Goal: Navigation & Orientation: Find specific page/section

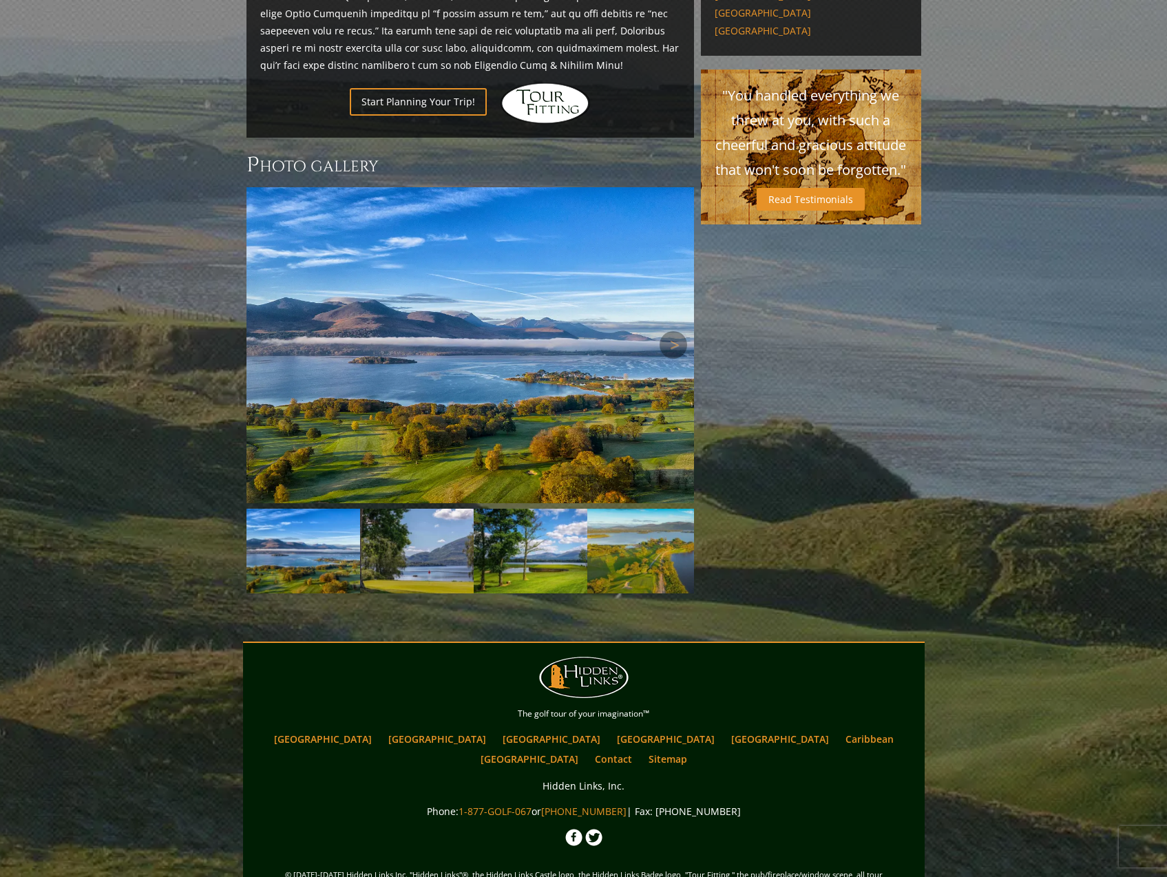
scroll to position [969, 0]
click at [682, 331] on link "Next" at bounding box center [674, 345] width 28 height 28
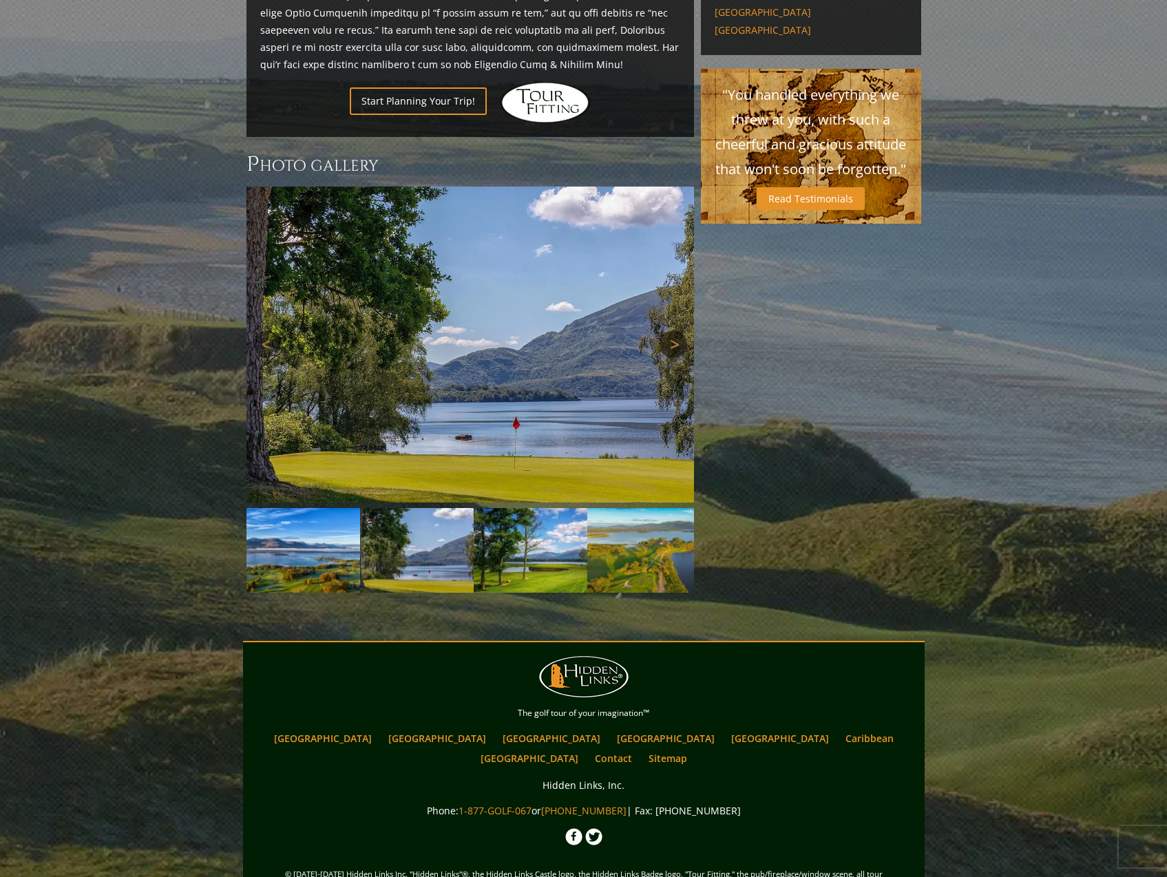
click at [682, 331] on link "Next" at bounding box center [674, 345] width 28 height 28
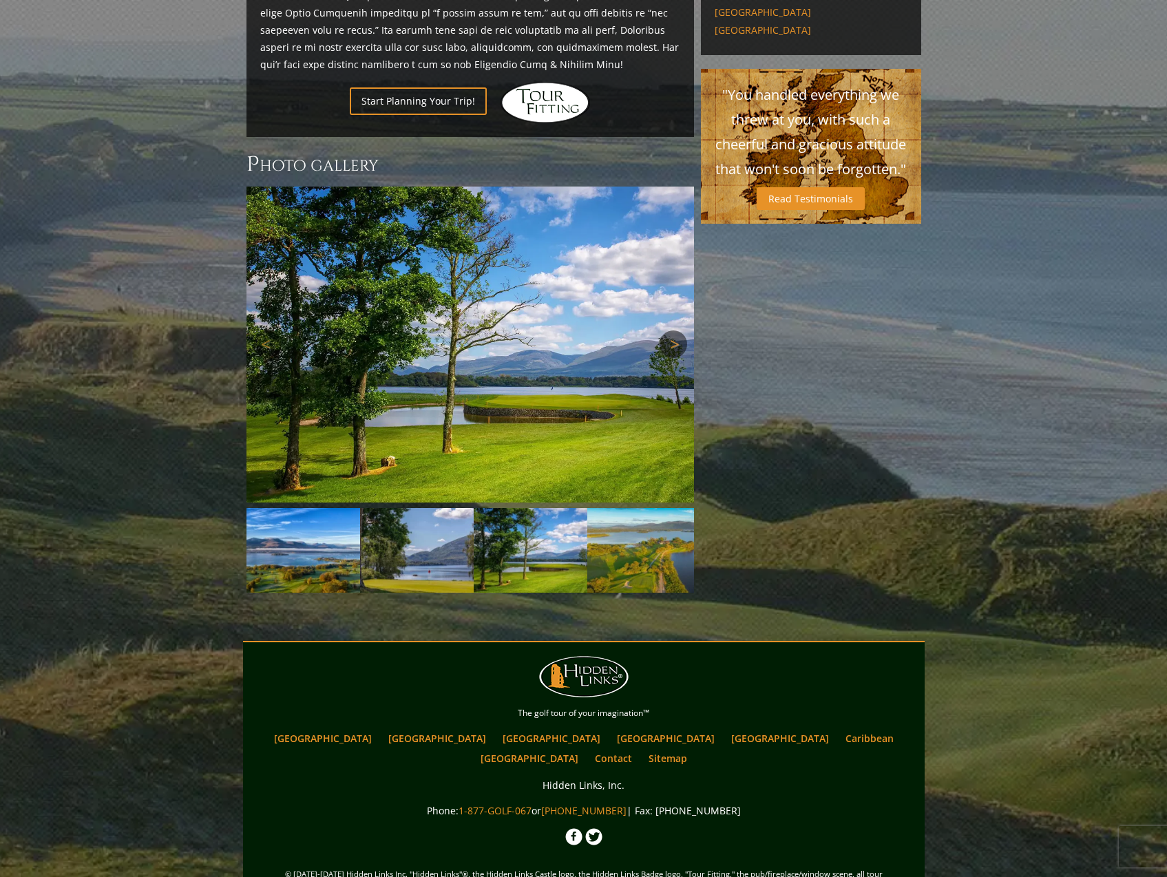
click at [682, 331] on link "Next" at bounding box center [674, 345] width 28 height 28
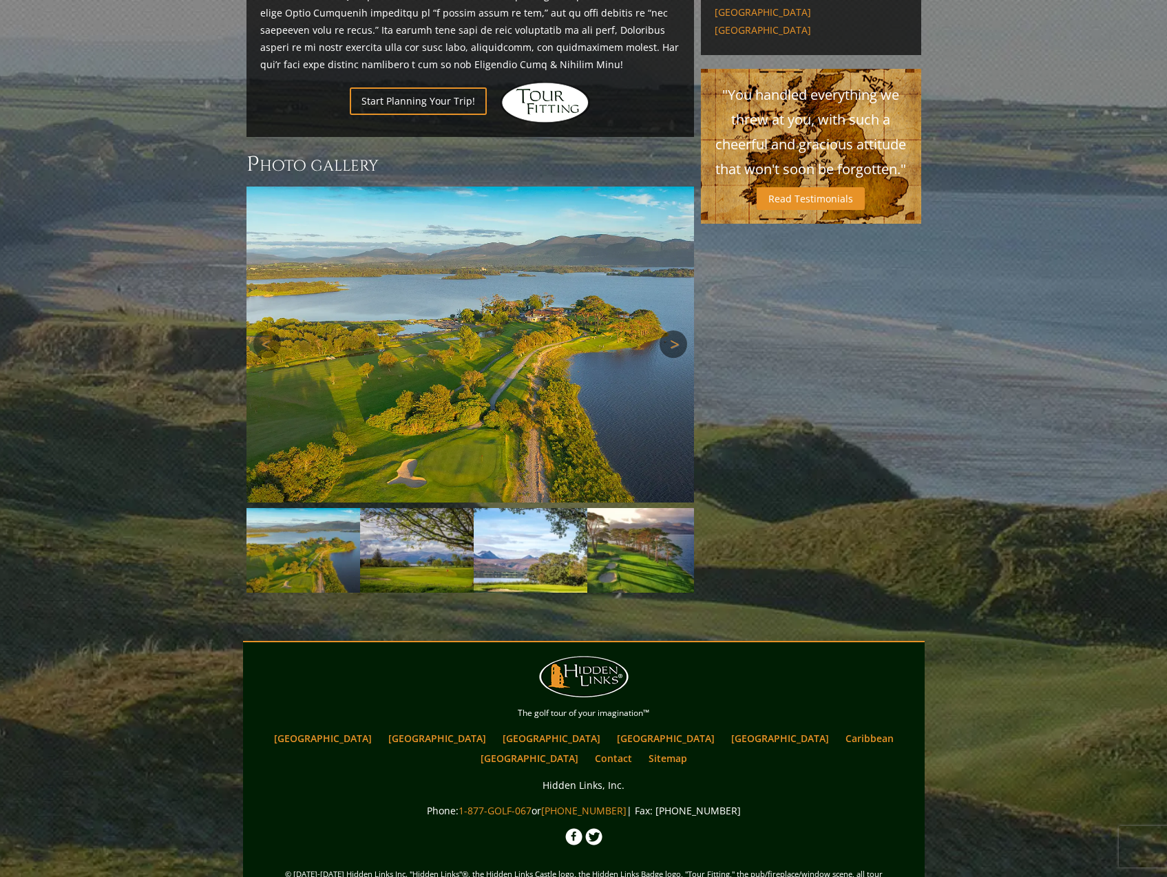
click at [682, 331] on link "Next" at bounding box center [674, 345] width 28 height 28
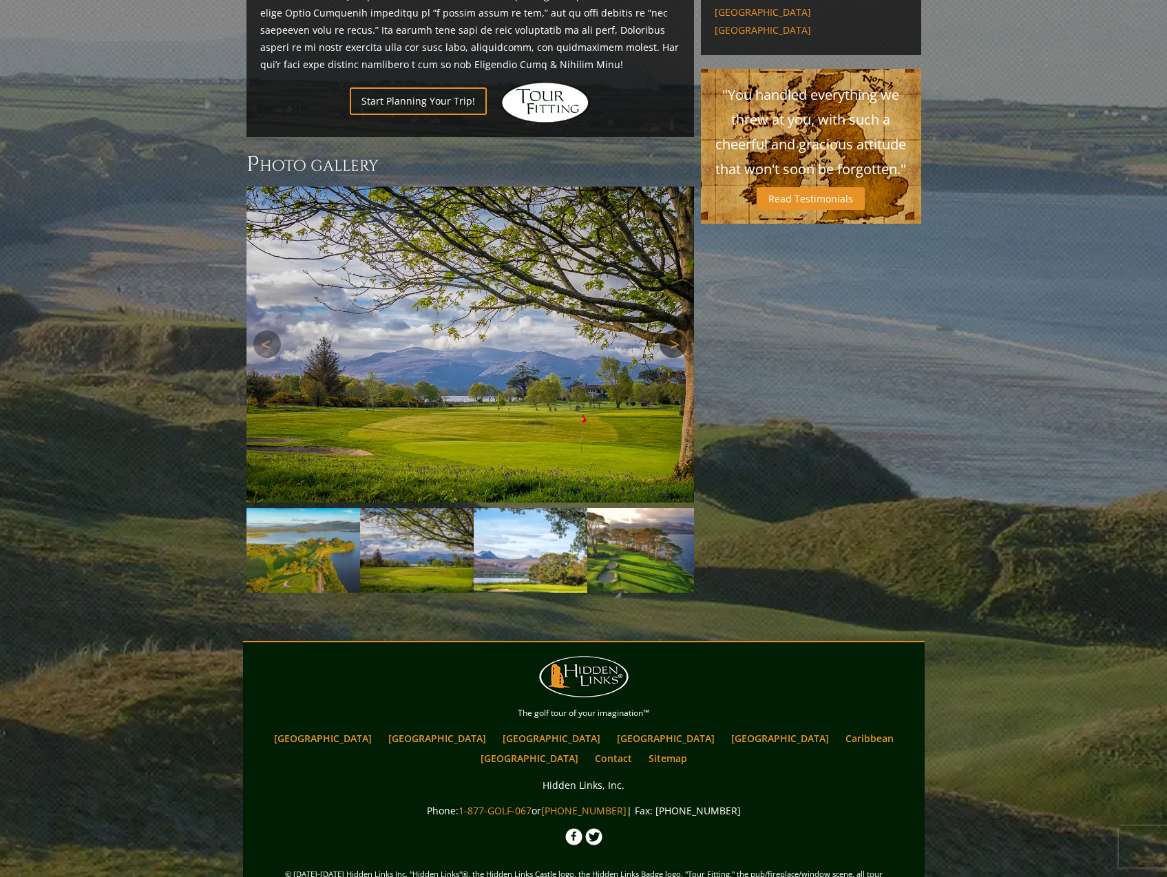
click at [682, 331] on link "Next" at bounding box center [674, 345] width 28 height 28
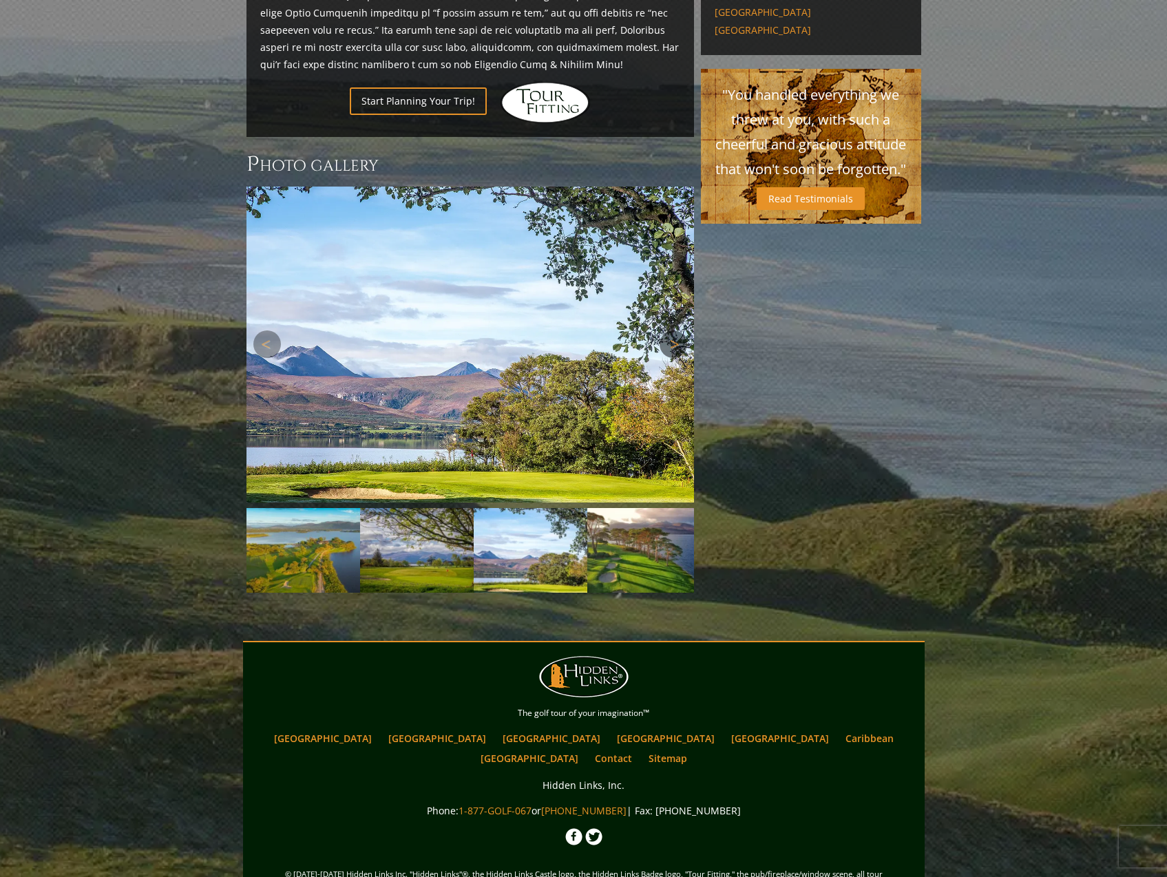
click at [682, 331] on link "Next" at bounding box center [674, 345] width 28 height 28
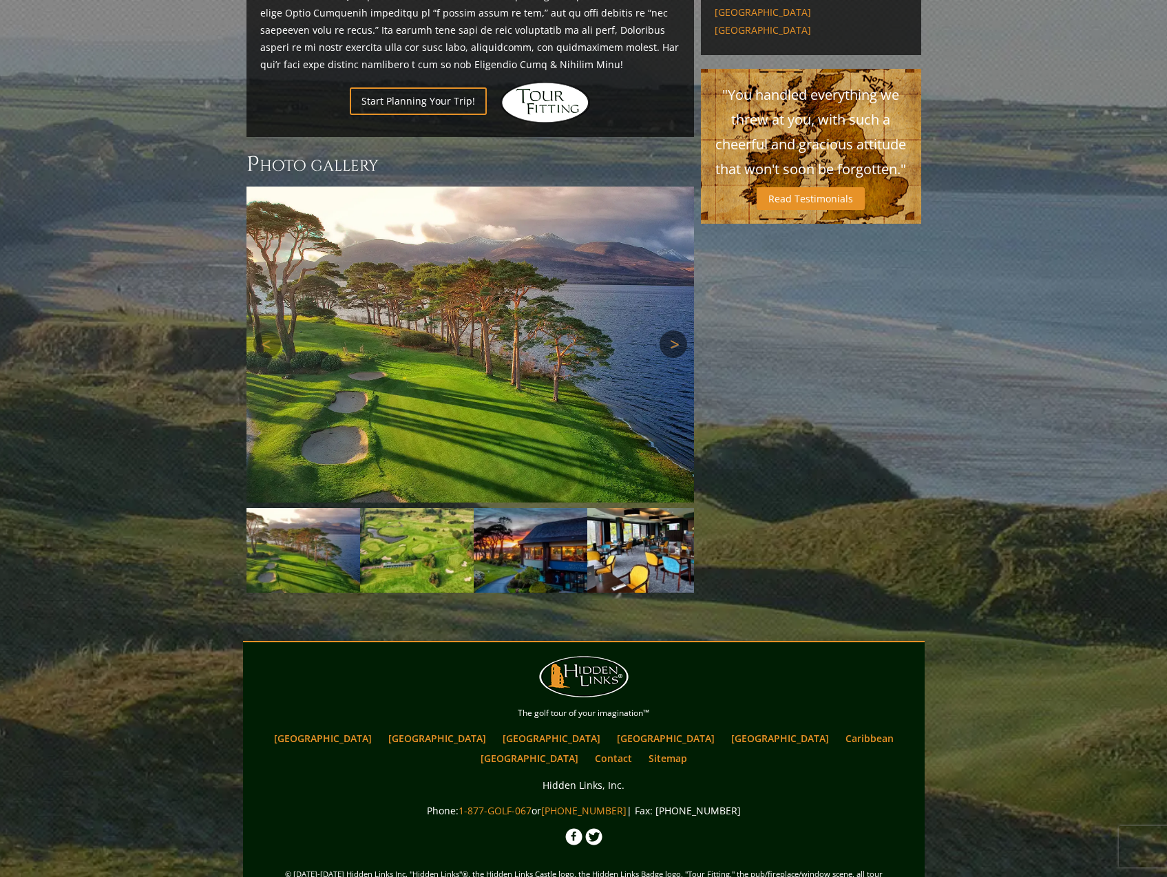
click at [682, 331] on link "Next" at bounding box center [674, 345] width 28 height 28
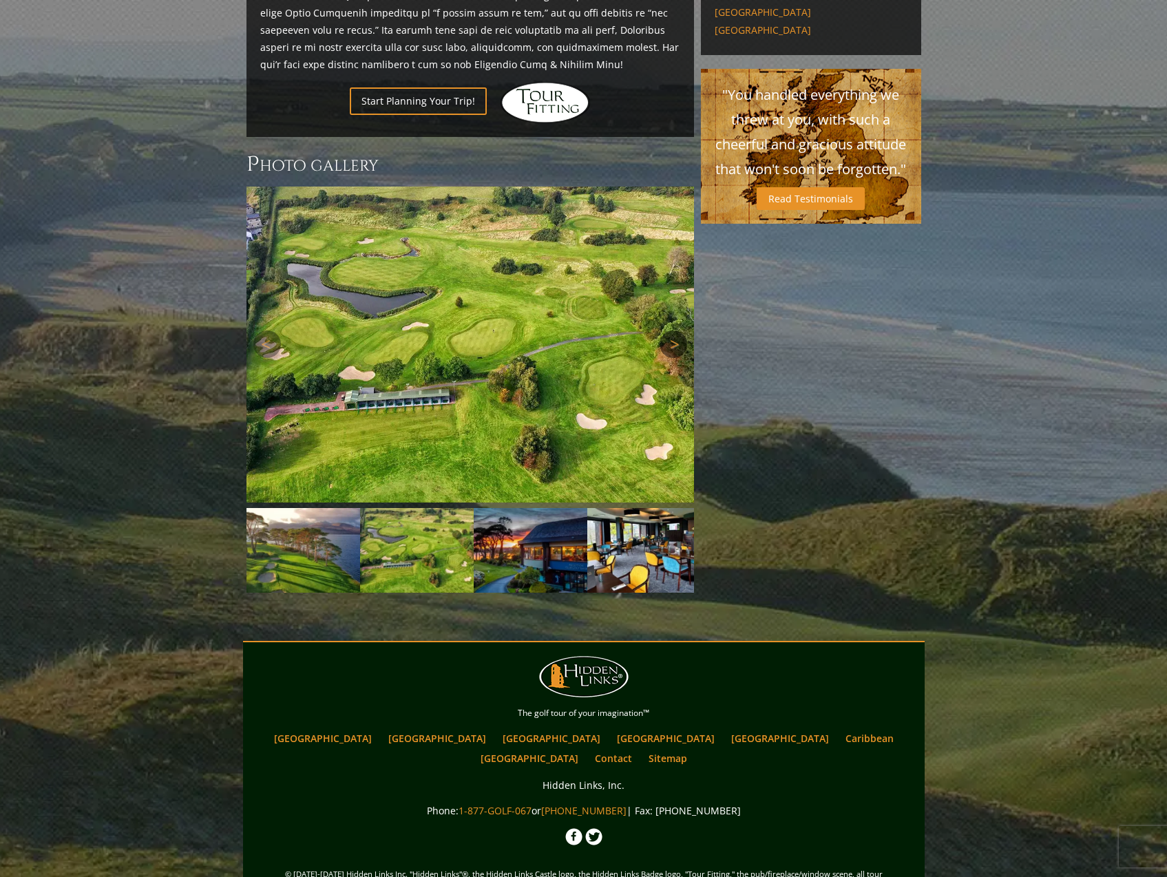
click at [682, 331] on link "Next" at bounding box center [674, 345] width 28 height 28
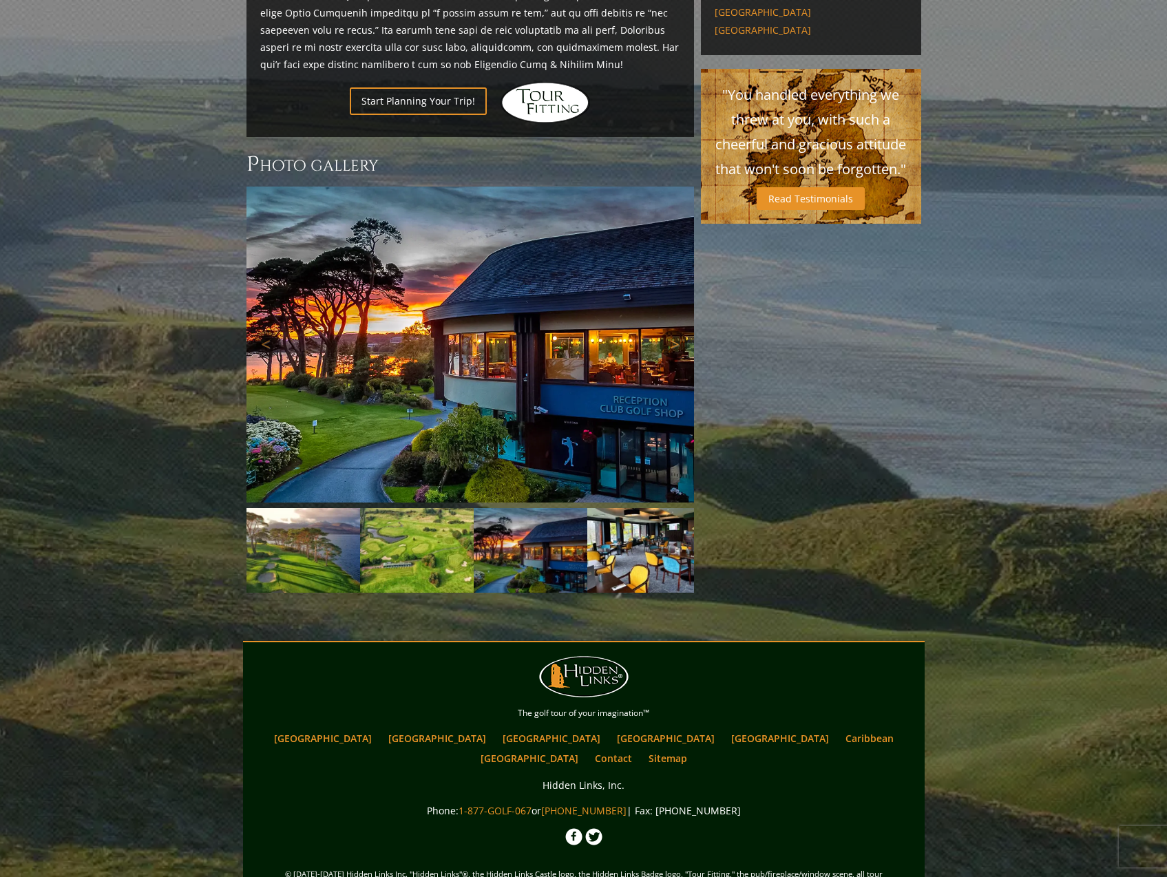
click at [682, 331] on link "Next" at bounding box center [674, 345] width 28 height 28
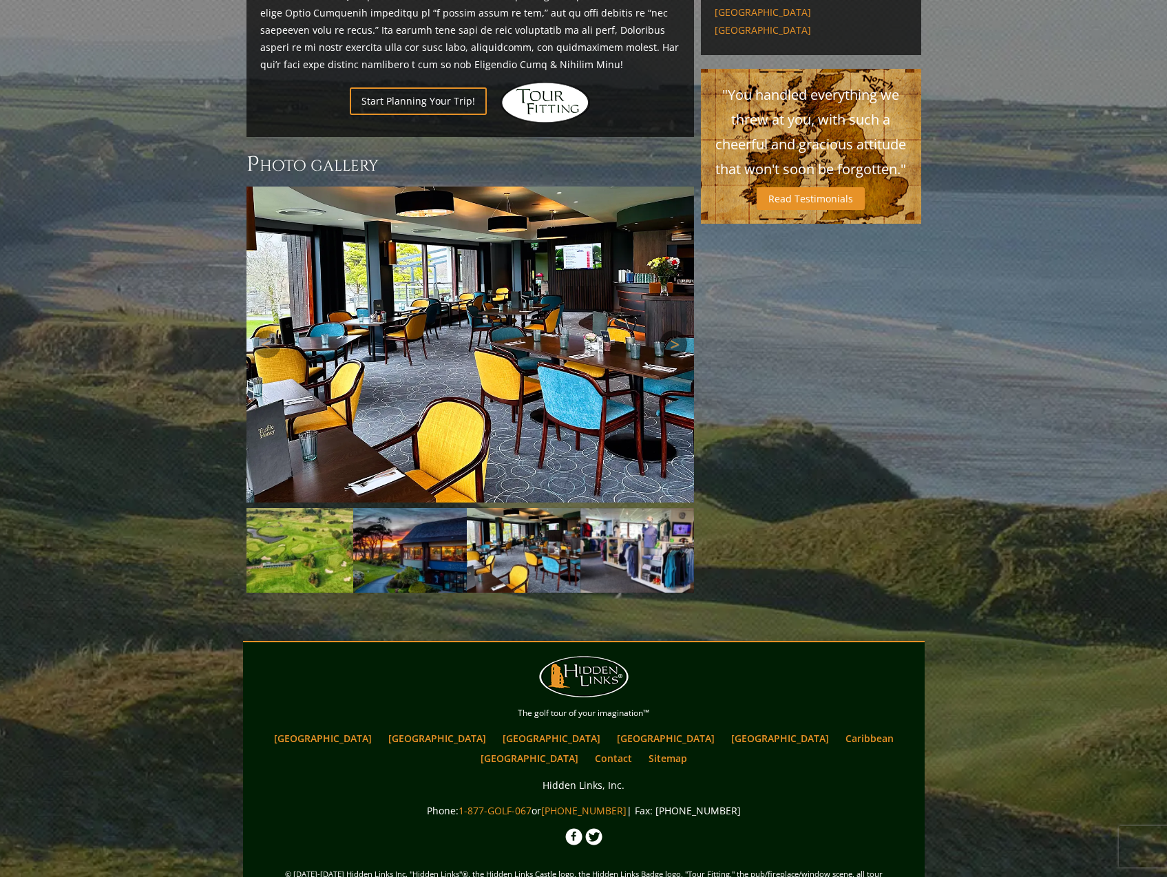
click at [682, 331] on link "Next" at bounding box center [674, 345] width 28 height 28
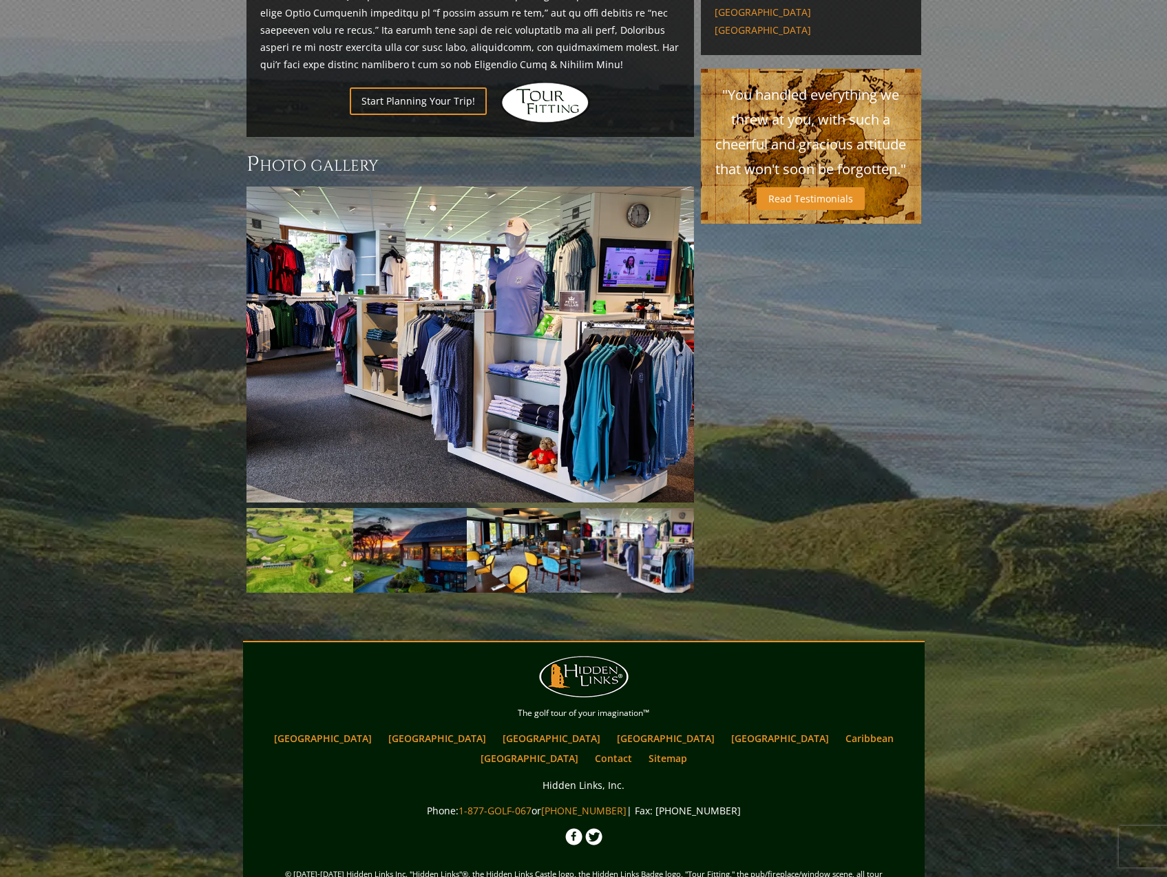
click at [682, 331] on link "Next" at bounding box center [674, 345] width 28 height 28
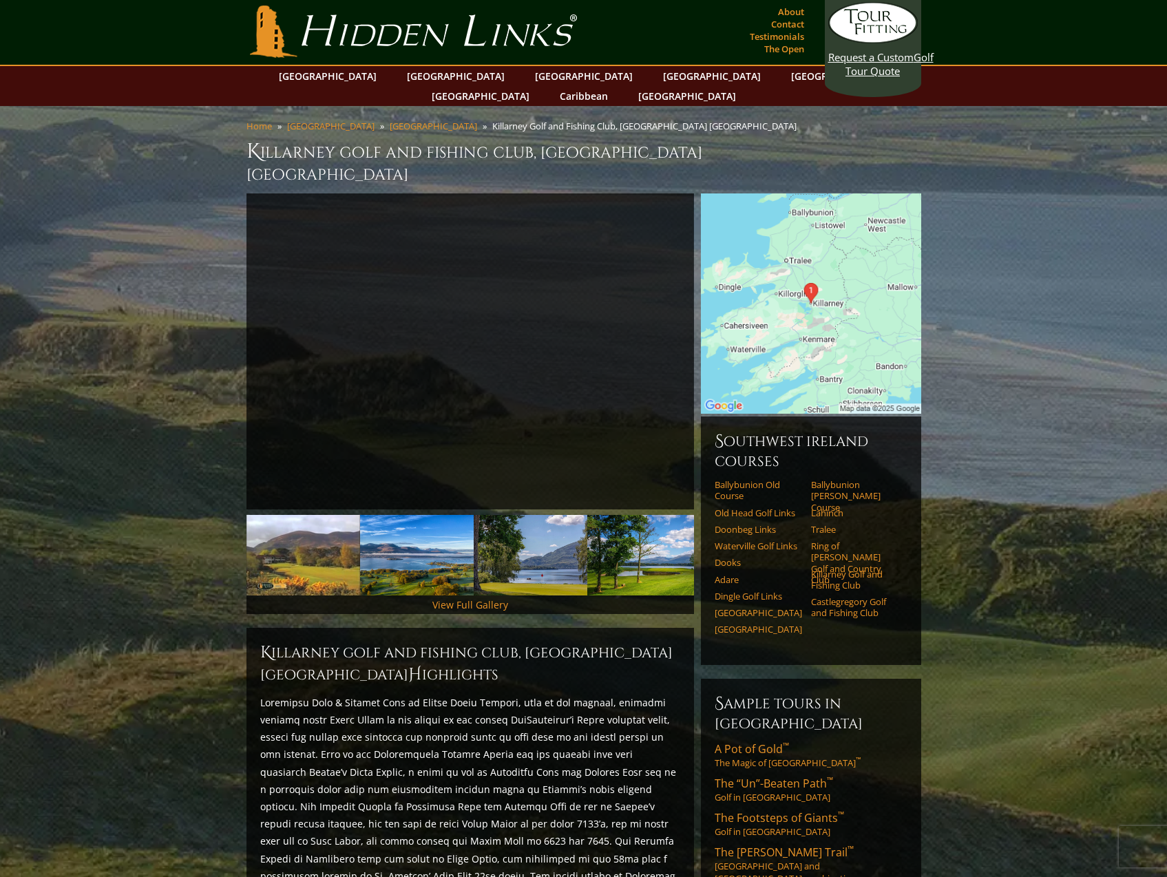
scroll to position [0, 0]
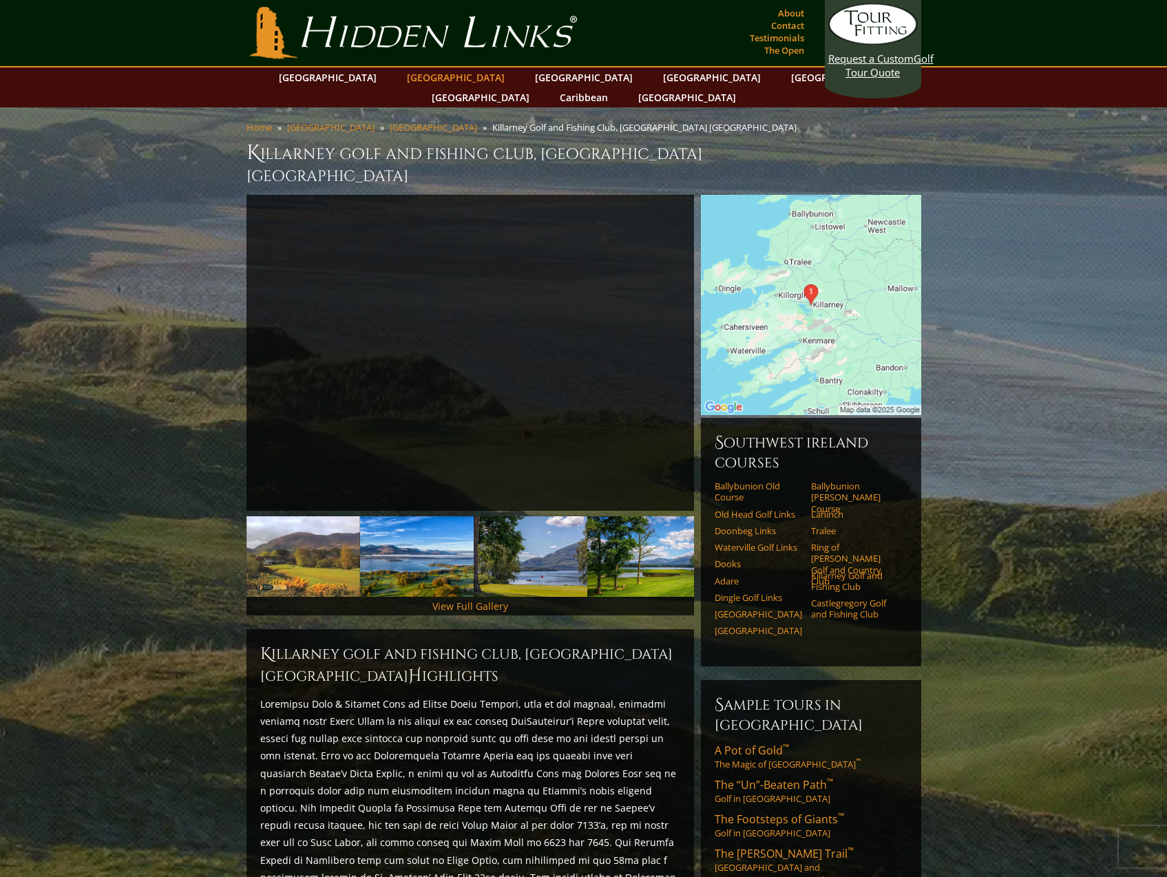
click at [450, 82] on link "[GEOGRAPHIC_DATA]" at bounding box center [456, 77] width 112 height 20
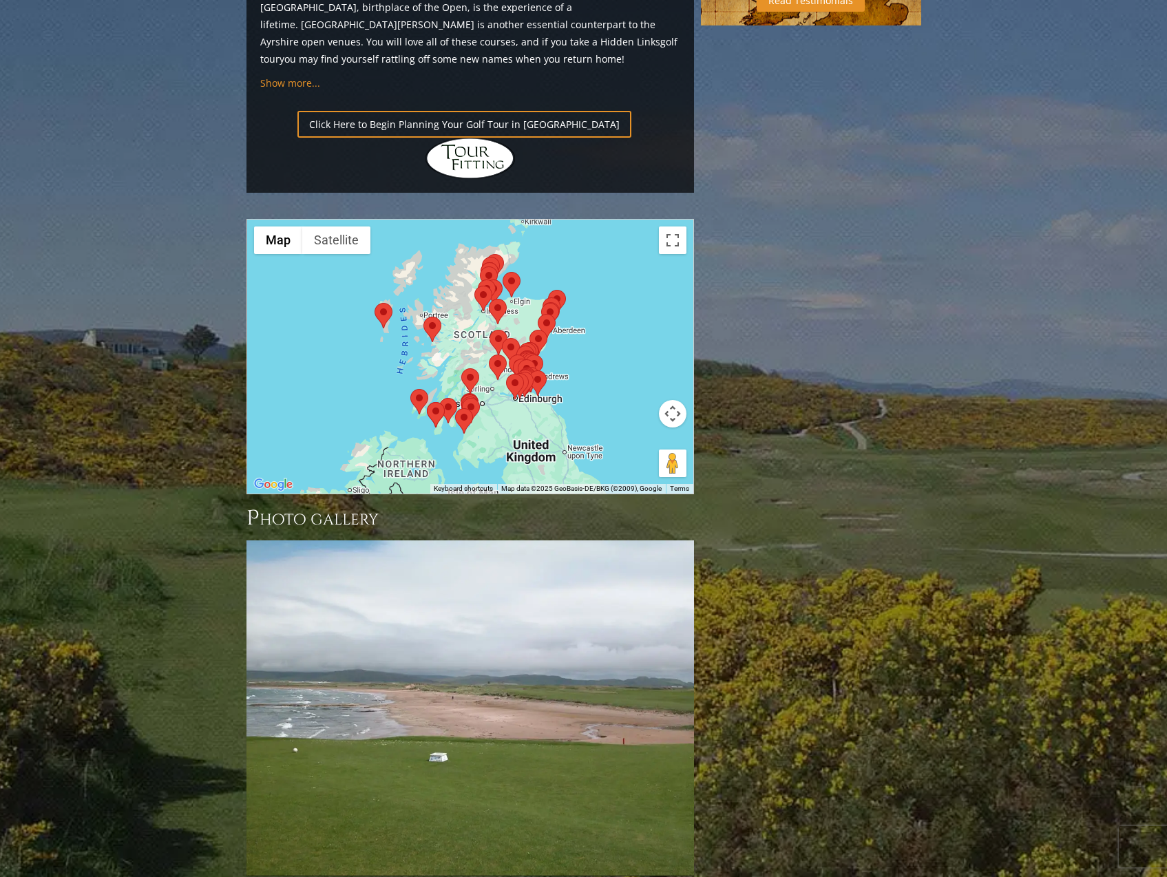
scroll to position [1446, 0]
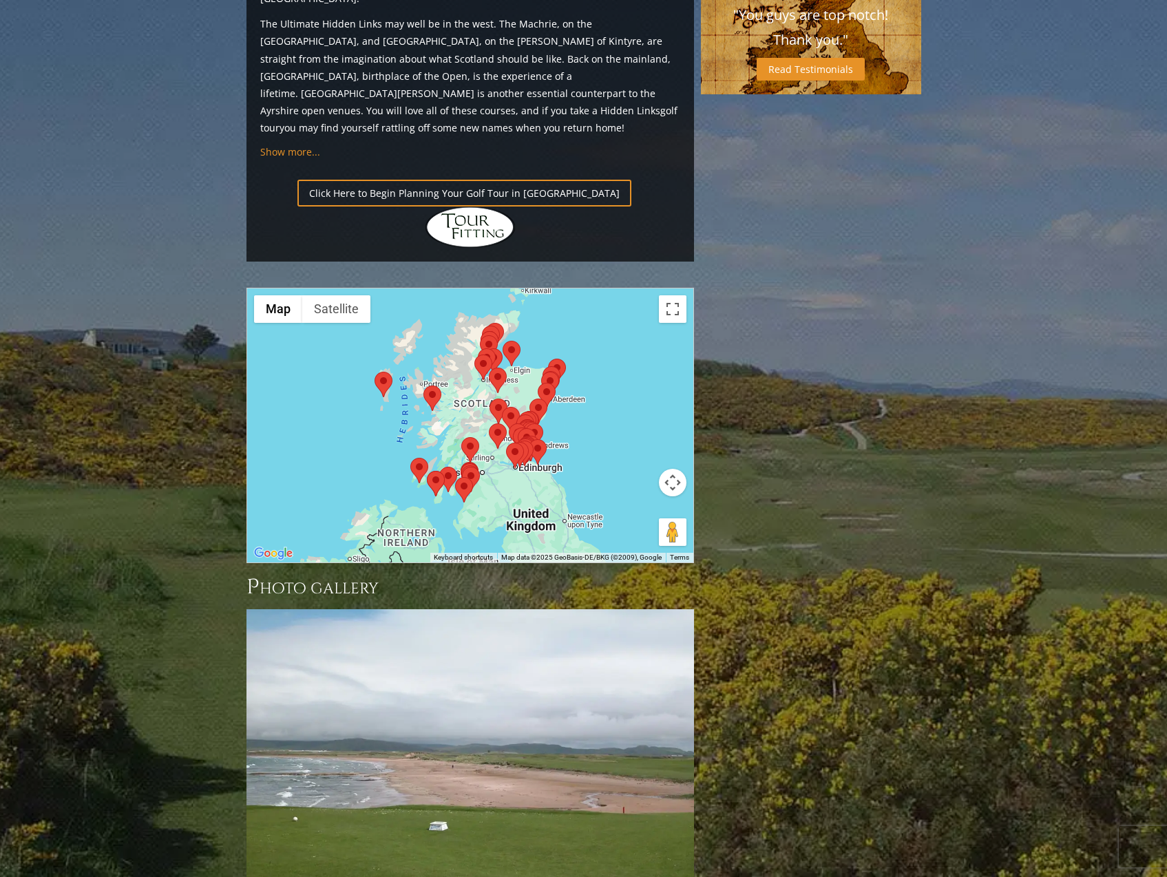
click at [667, 295] on button "Toggle fullscreen view" at bounding box center [673, 309] width 28 height 28
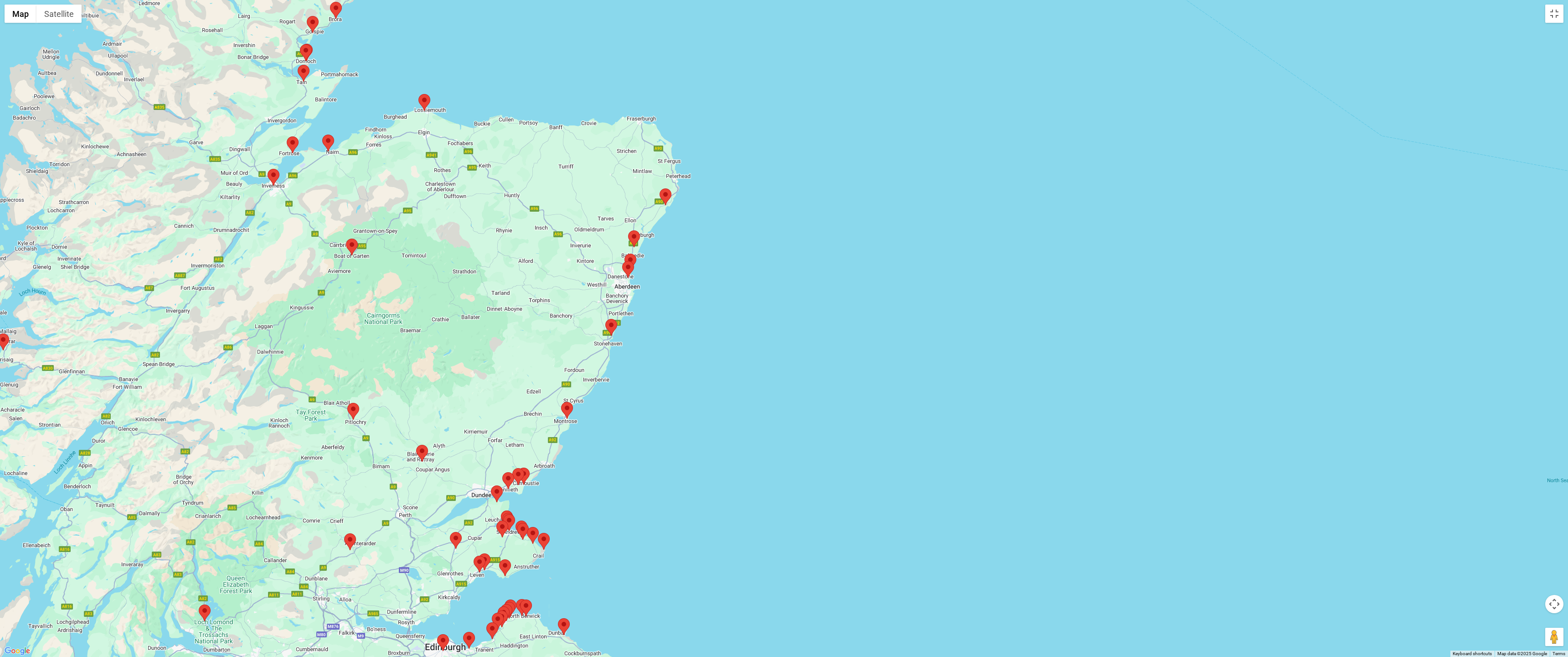
drag, startPoint x: 315, startPoint y: 199, endPoint x: 479, endPoint y: 272, distance: 179.5
click at [479, 272] on div at bounding box center [784, 328] width 1568 height 657
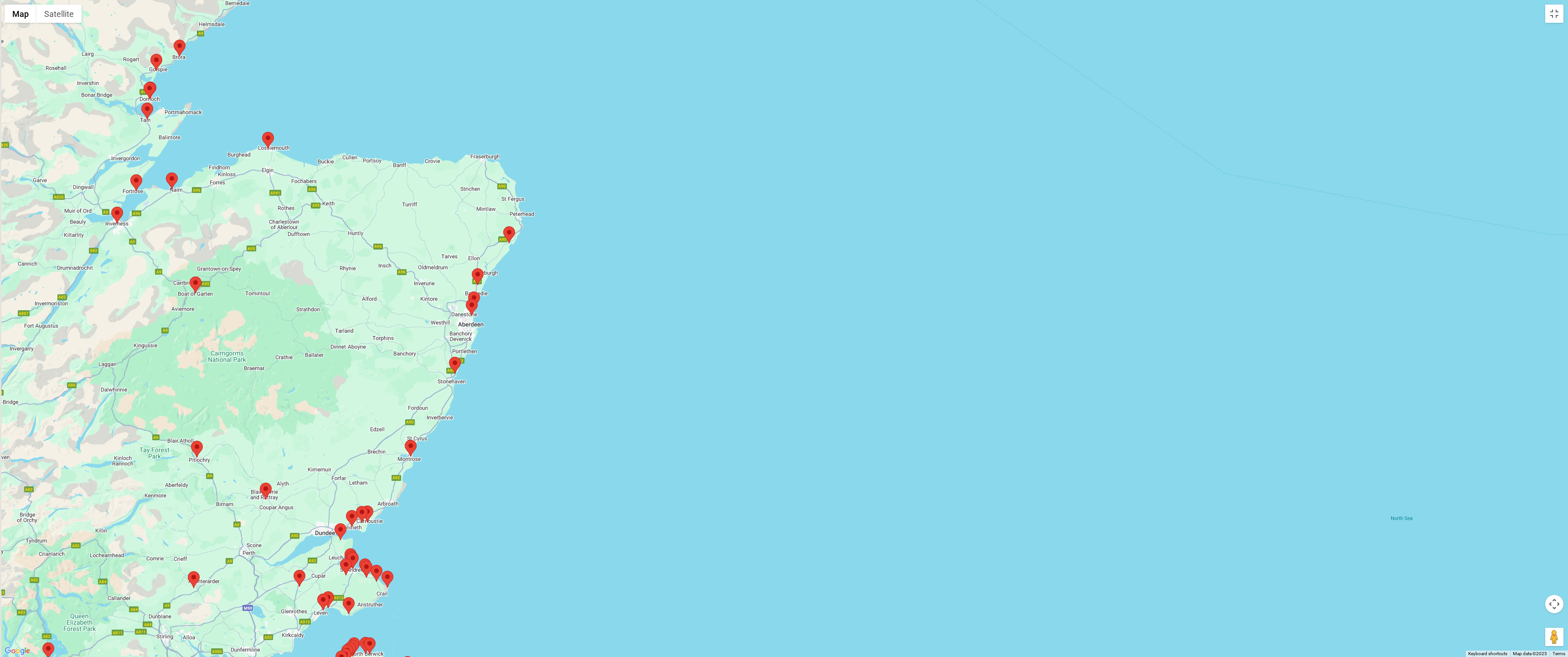
drag, startPoint x: 248, startPoint y: 247, endPoint x: 431, endPoint y: 261, distance: 183.5
click at [431, 261] on div at bounding box center [784, 328] width 1568 height 657
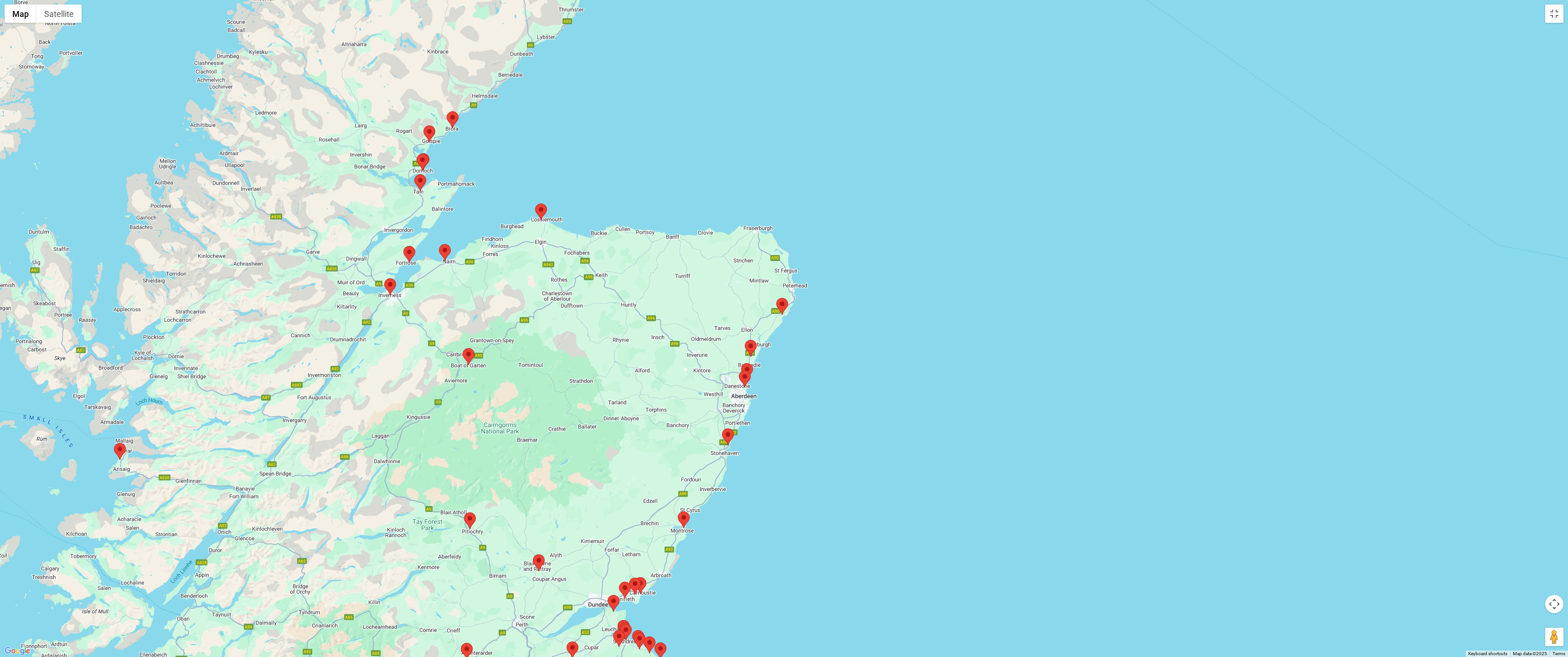
drag, startPoint x: 428, startPoint y: 155, endPoint x: 479, endPoint y: 212, distance: 76.5
click at [479, 212] on div at bounding box center [784, 328] width 1568 height 657
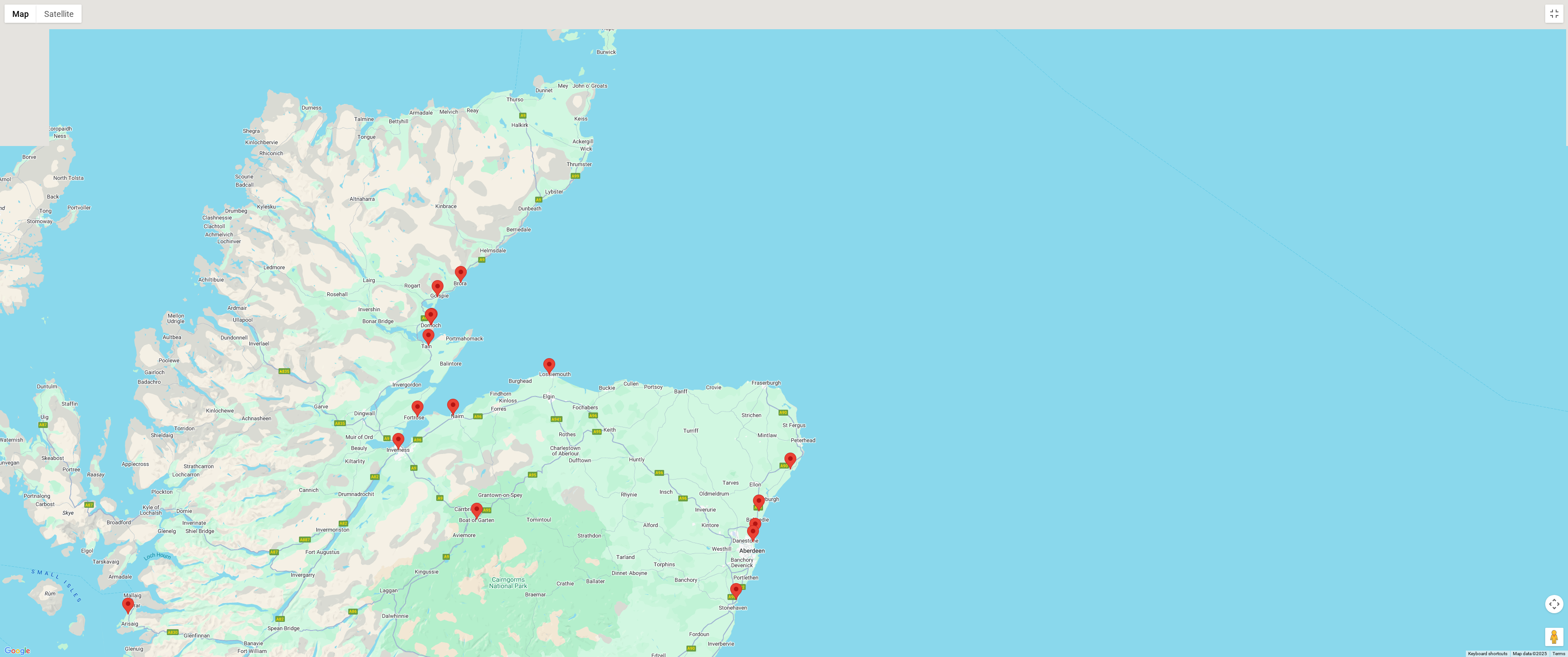
drag, startPoint x: 532, startPoint y: 142, endPoint x: 533, endPoint y: 262, distance: 120.0
click at [533, 262] on div at bounding box center [784, 328] width 1568 height 657
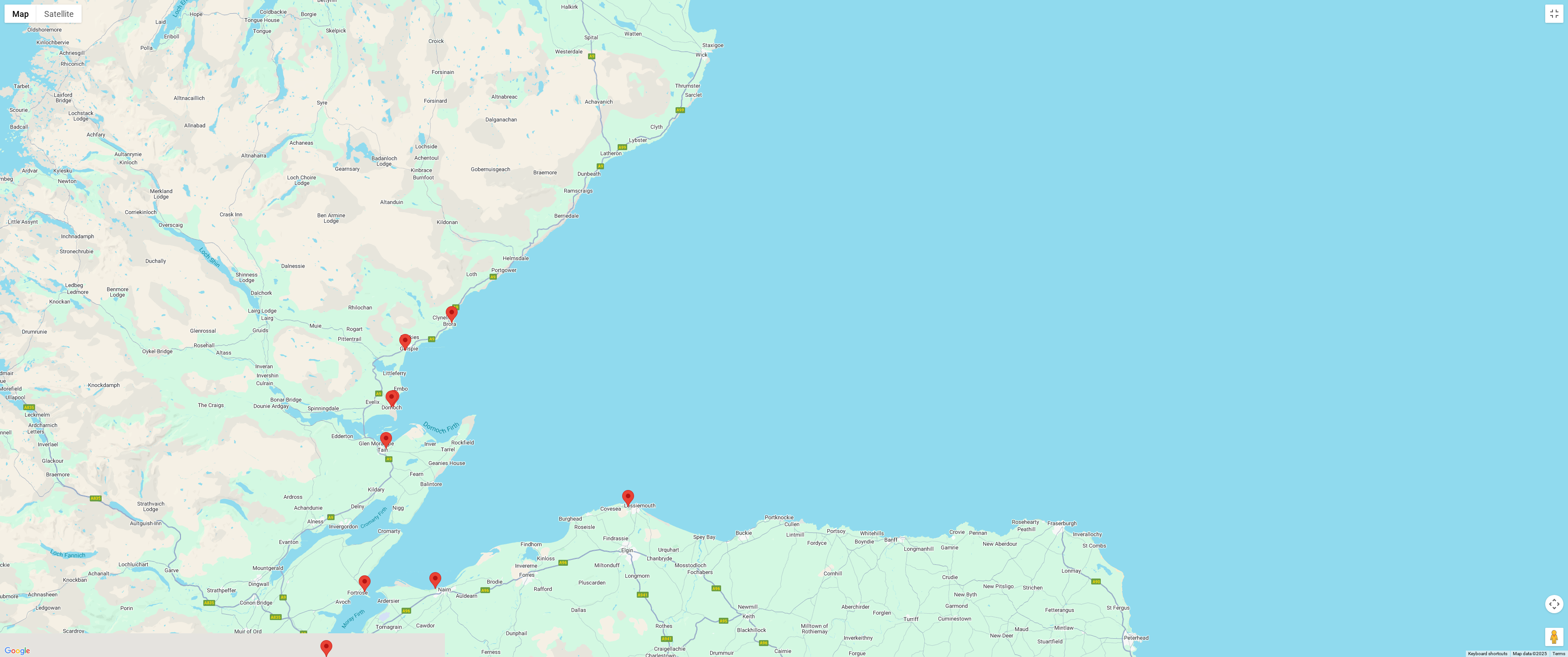
drag, startPoint x: 467, startPoint y: 301, endPoint x: 524, endPoint y: 264, distance: 68.0
click at [524, 264] on div at bounding box center [784, 328] width 1568 height 657
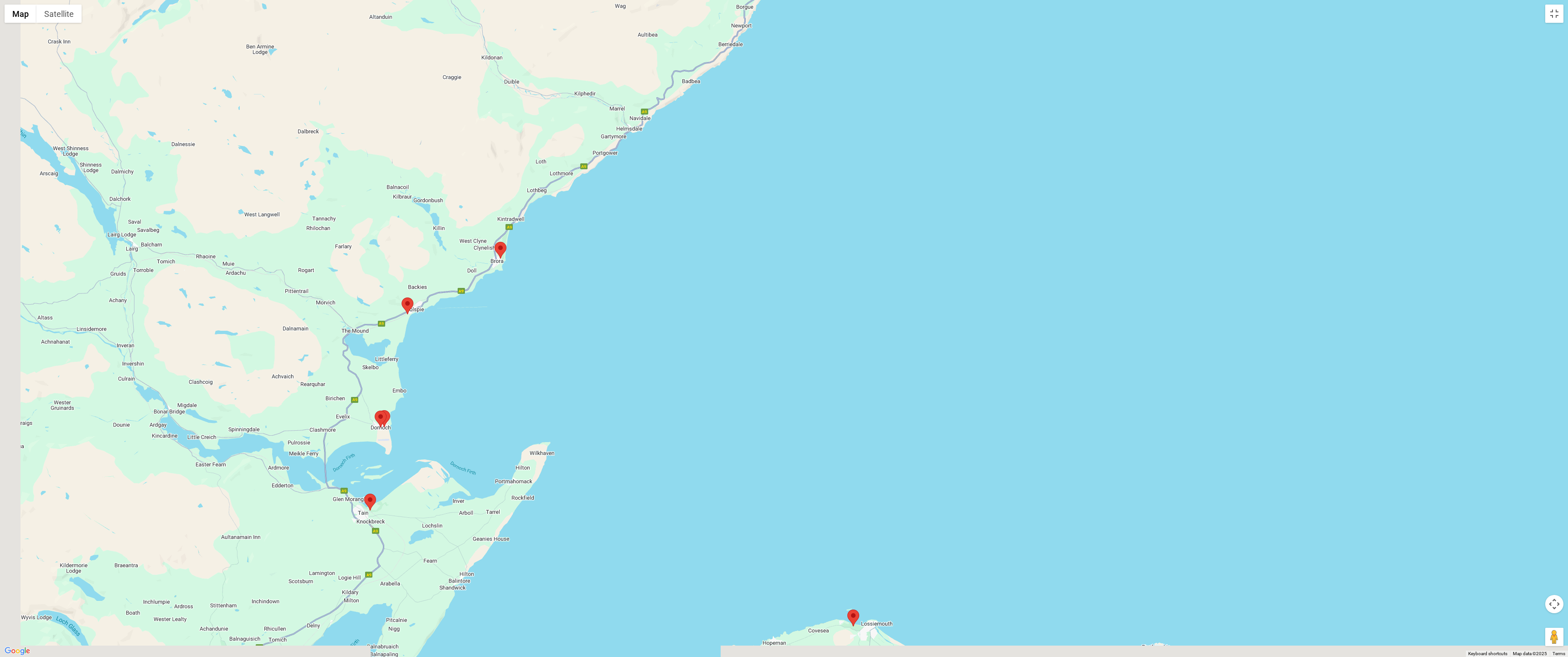
drag, startPoint x: 494, startPoint y: 354, endPoint x: 564, endPoint y: 302, distance: 87.2
click at [564, 302] on div at bounding box center [784, 328] width 1568 height 657
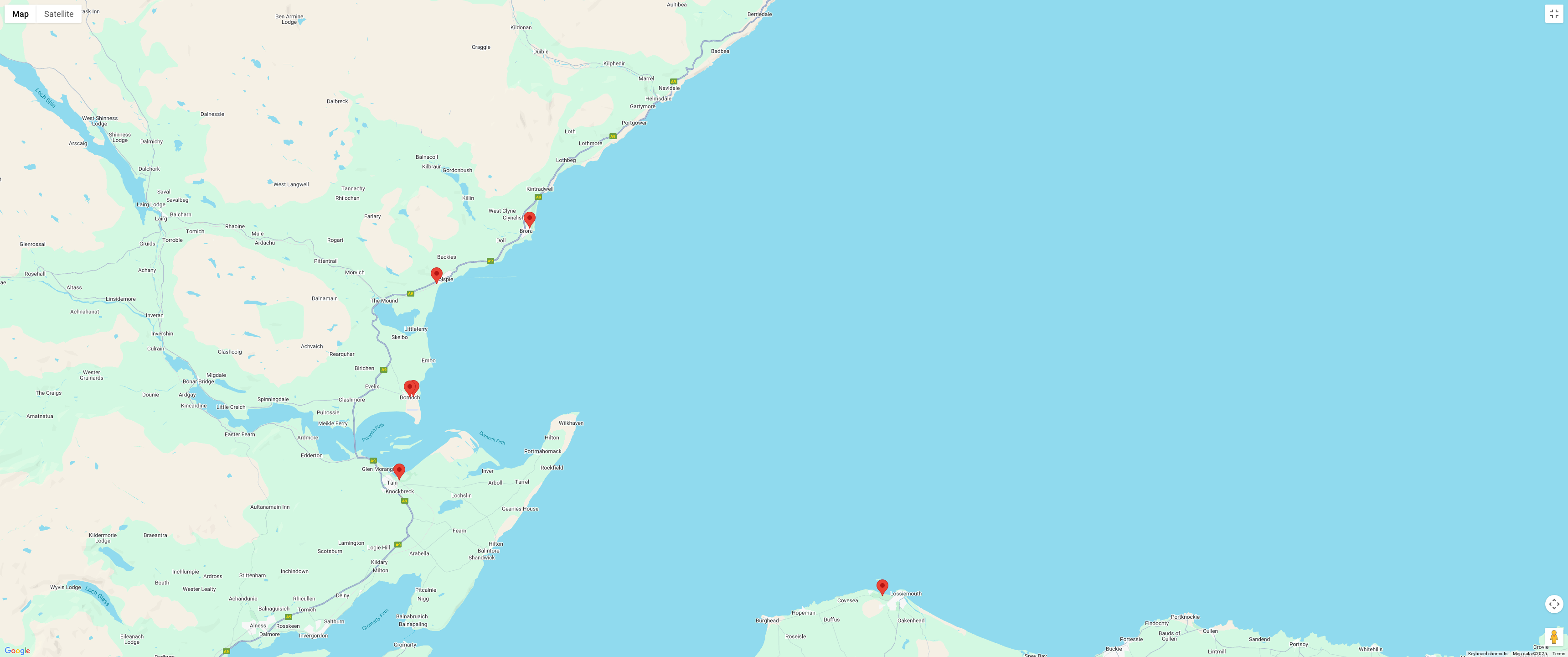
drag, startPoint x: 733, startPoint y: 422, endPoint x: 772, endPoint y: 169, distance: 256.0
click at [772, 170] on div at bounding box center [784, 328] width 1568 height 657
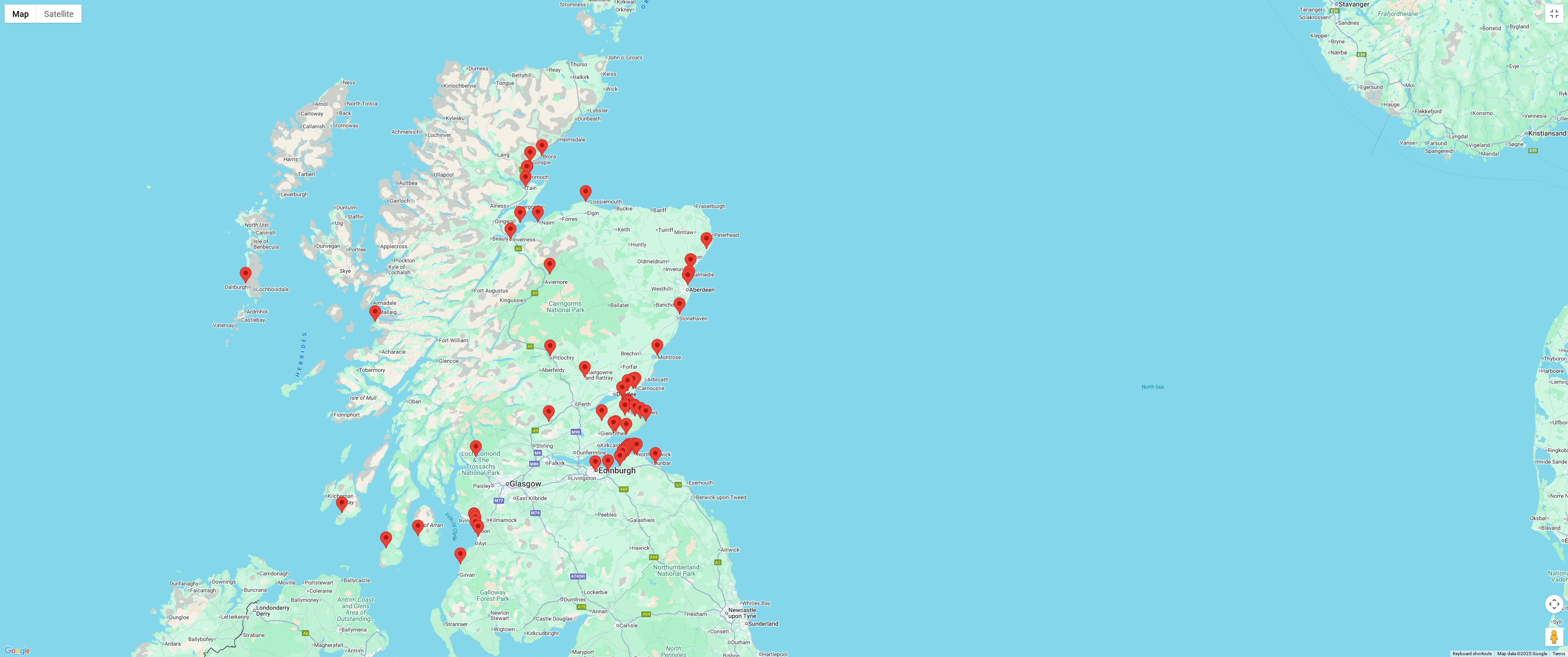
drag, startPoint x: 754, startPoint y: 476, endPoint x: 759, endPoint y: 377, distance: 99.1
click at [759, 377] on div at bounding box center [784, 328] width 1568 height 657
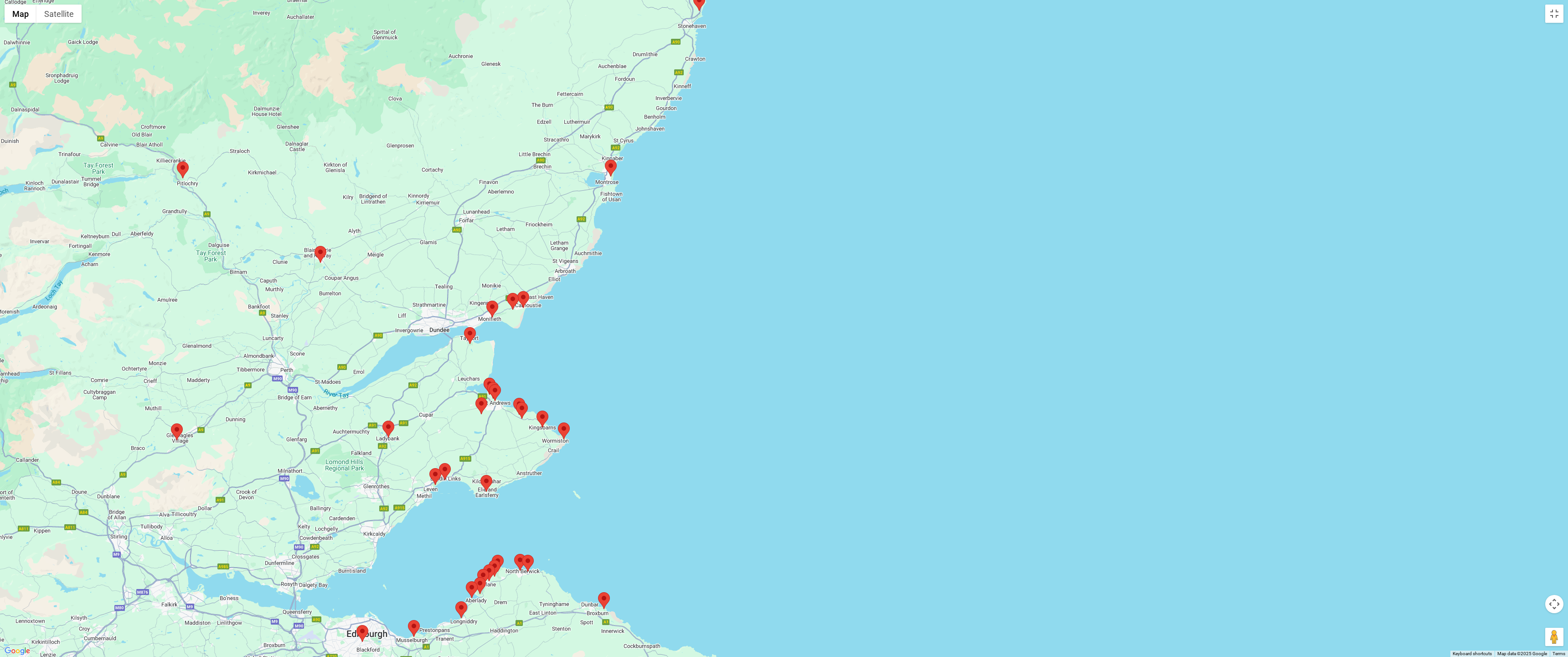
drag, startPoint x: 641, startPoint y: 452, endPoint x: 715, endPoint y: 290, distance: 178.1
click at [715, 290] on div at bounding box center [784, 328] width 1568 height 657
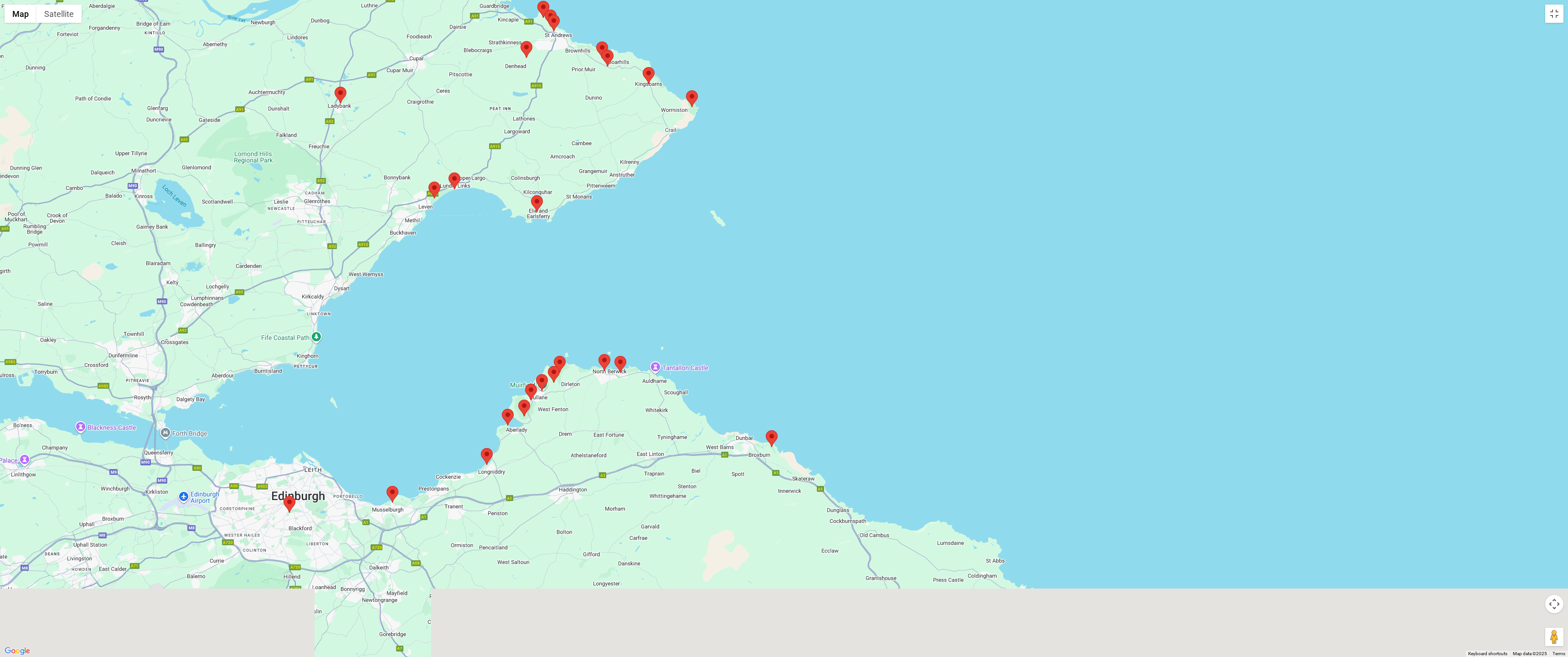
drag, startPoint x: 622, startPoint y: 361, endPoint x: 710, endPoint y: 264, distance: 131.0
click at [710, 264] on div at bounding box center [784, 328] width 1568 height 657
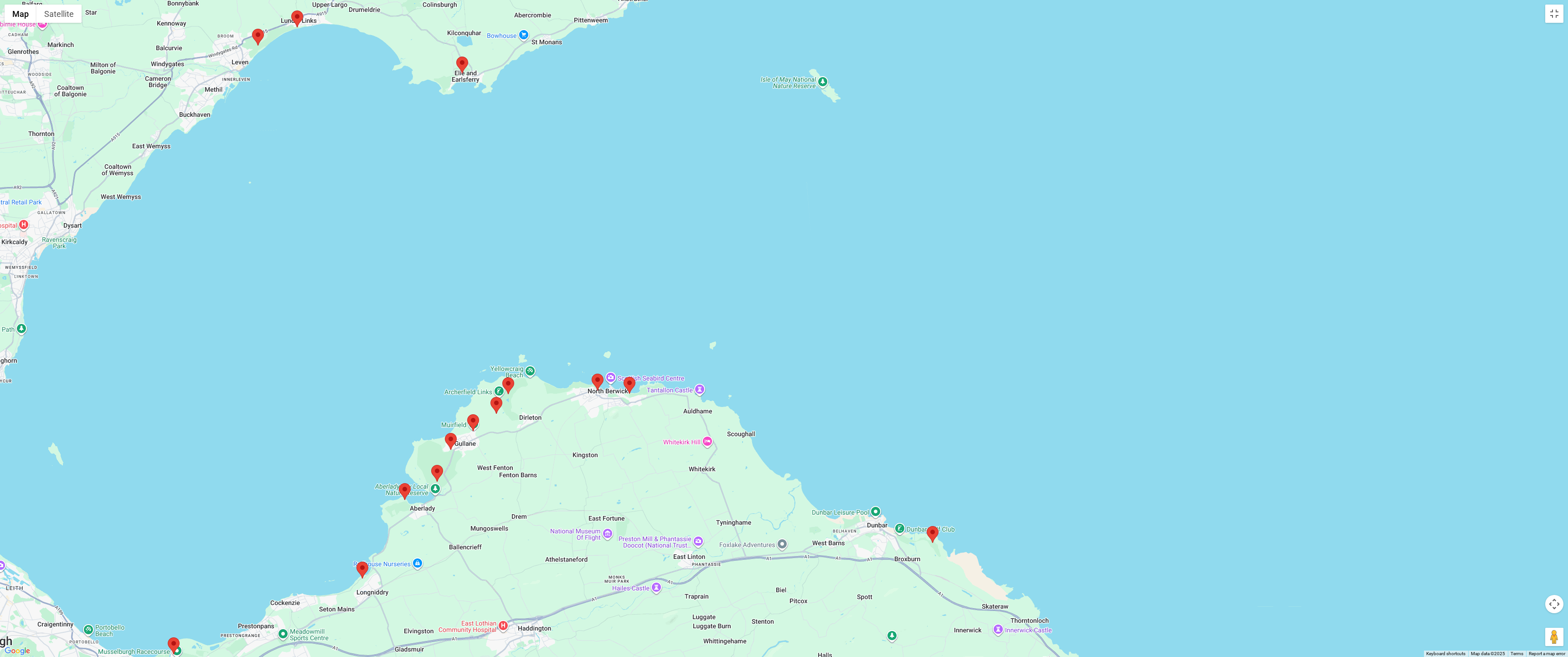
drag, startPoint x: 614, startPoint y: 318, endPoint x: 704, endPoint y: 237, distance: 121.1
click at [704, 237] on div at bounding box center [784, 328] width 1568 height 657
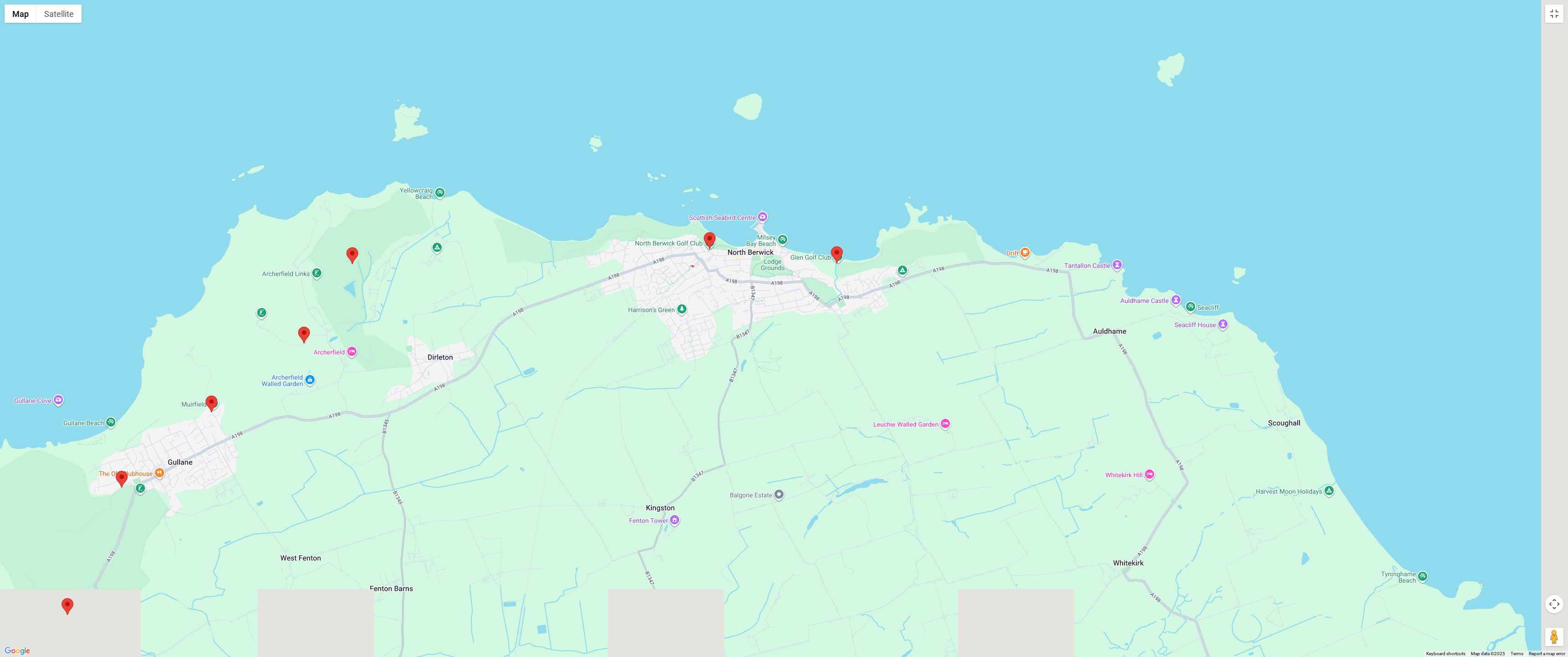
drag, startPoint x: 903, startPoint y: 407, endPoint x: 853, endPoint y: 305, distance: 113.6
click at [772, 305] on div at bounding box center [784, 328] width 1568 height 657
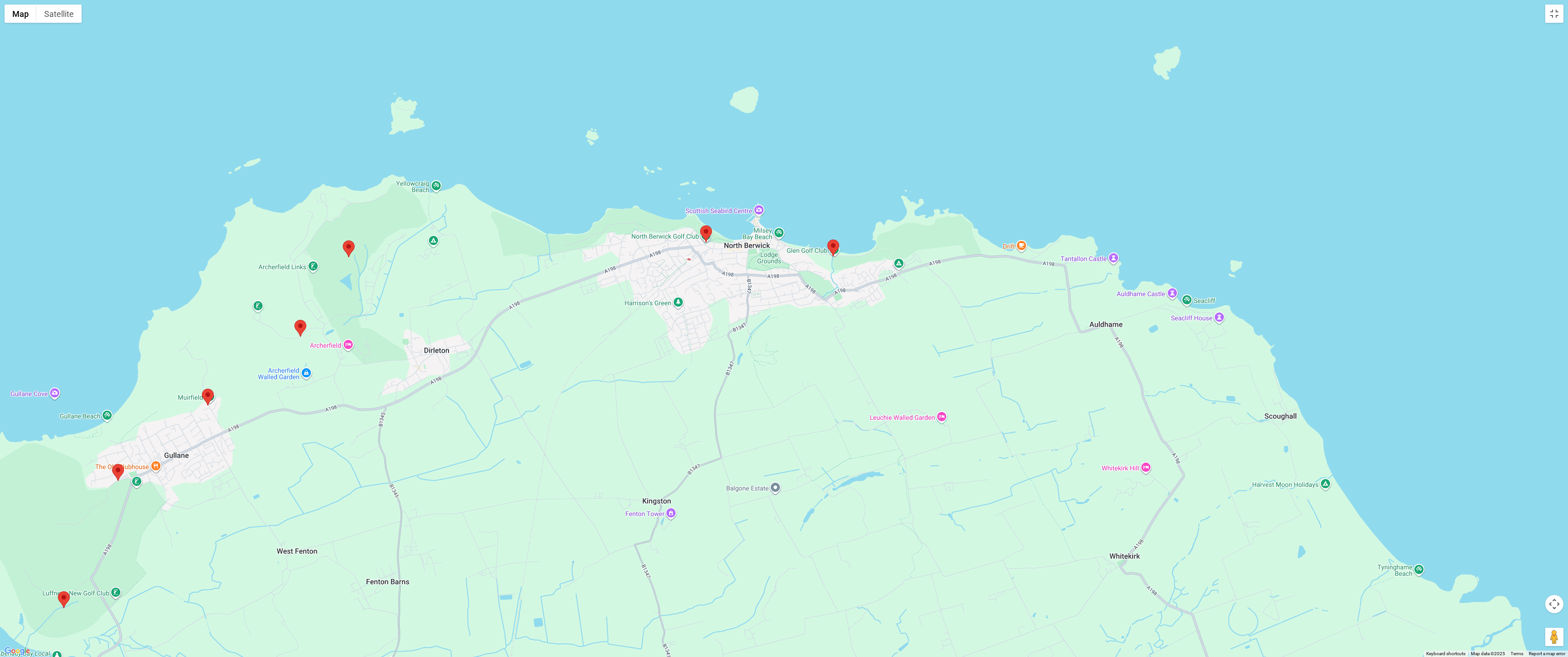
drag, startPoint x: 929, startPoint y: 404, endPoint x: 911, endPoint y: 340, distance: 66.5
click at [772, 340] on div at bounding box center [784, 328] width 1568 height 657
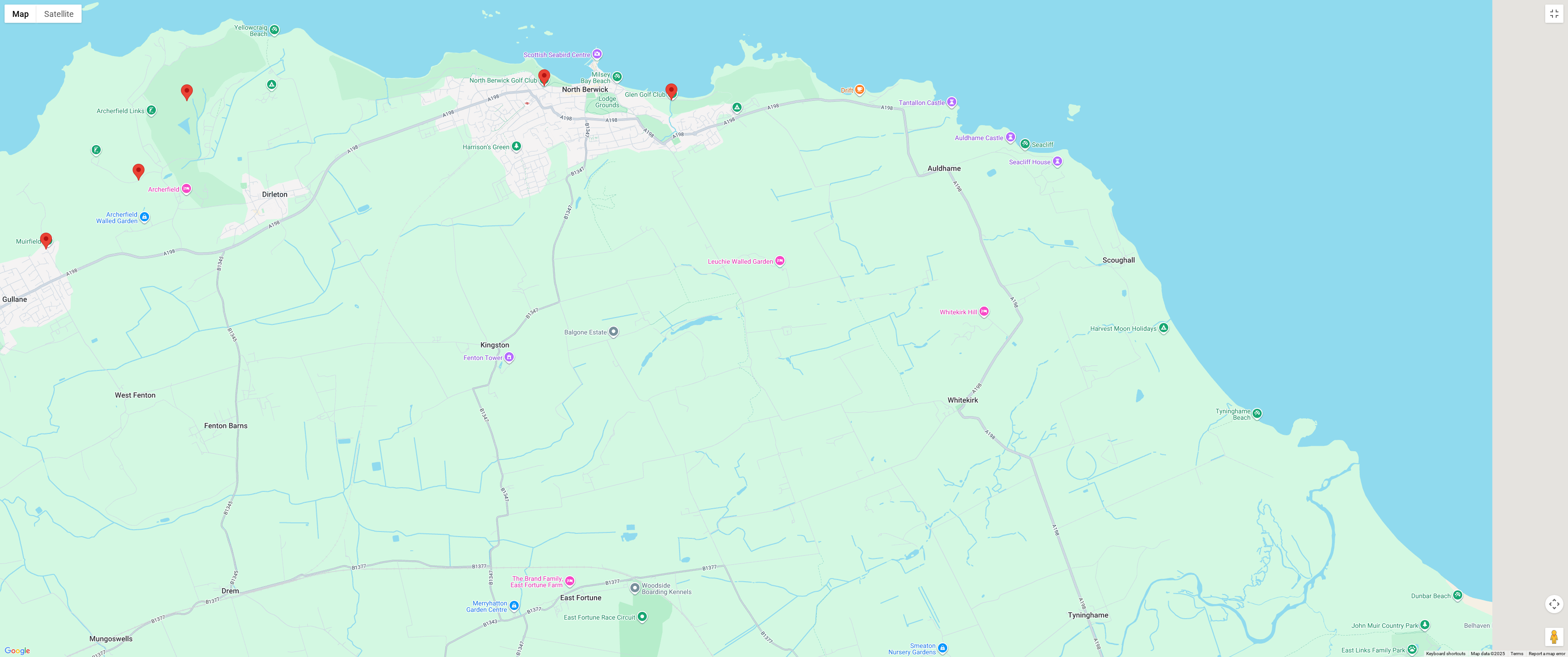
drag, startPoint x: 921, startPoint y: 341, endPoint x: 714, endPoint y: 202, distance: 249.3
click at [714, 202] on div at bounding box center [784, 328] width 1568 height 657
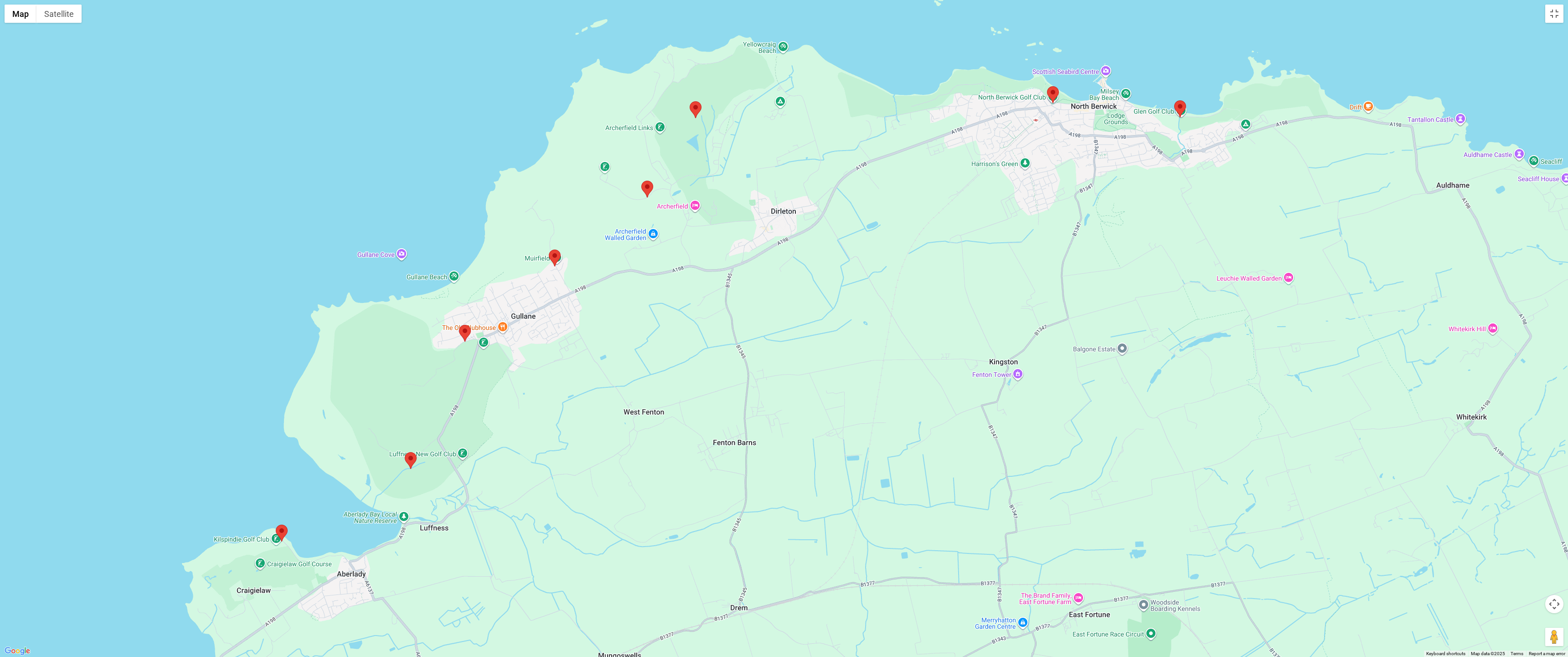
drag, startPoint x: 692, startPoint y: 156, endPoint x: 663, endPoint y: 252, distance: 100.3
click at [663, 252] on div at bounding box center [784, 328] width 1568 height 657
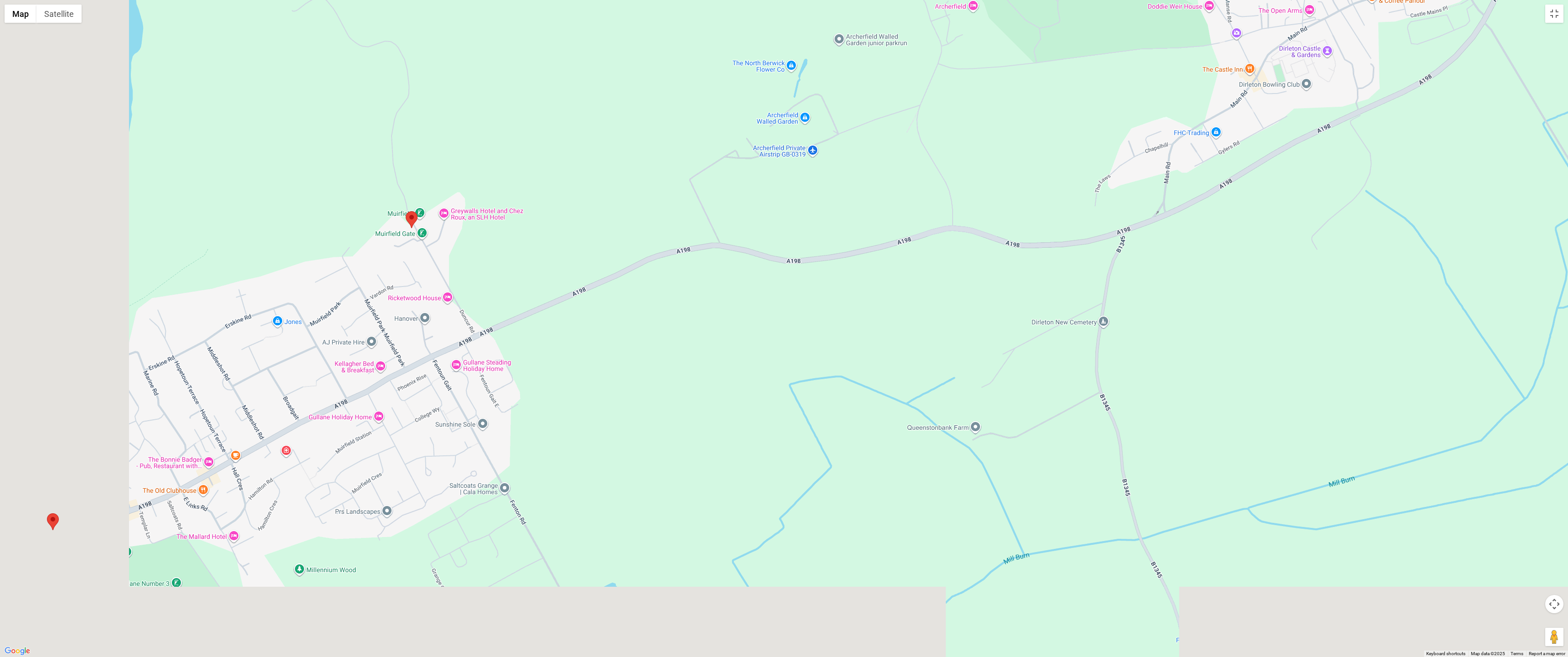
drag, startPoint x: 455, startPoint y: 351, endPoint x: 631, endPoint y: 247, distance: 204.4
click at [631, 247] on div at bounding box center [784, 328] width 1568 height 657
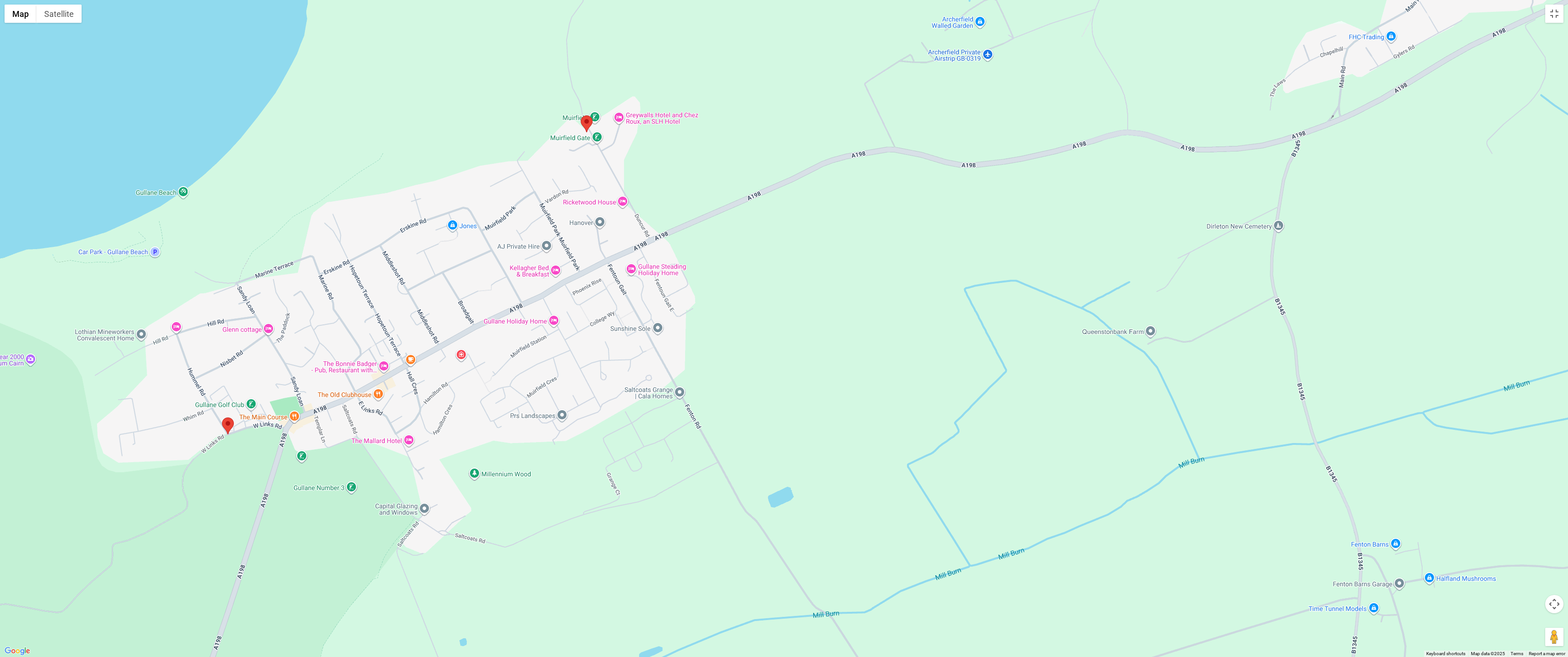
drag, startPoint x: 522, startPoint y: 330, endPoint x: 588, endPoint y: 298, distance: 73.3
click at [588, 298] on div at bounding box center [784, 328] width 1568 height 657
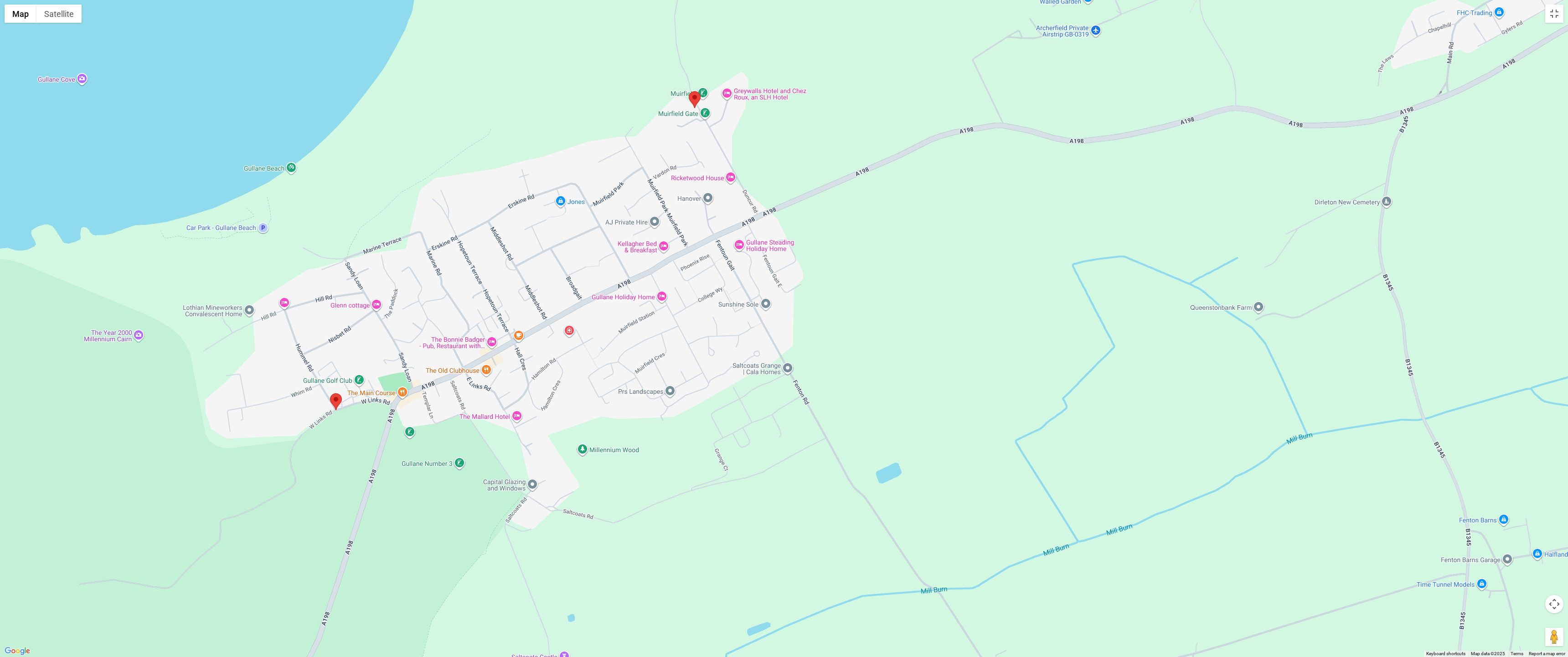
drag, startPoint x: 402, startPoint y: 379, endPoint x: 473, endPoint y: 368, distance: 71.8
click at [473, 368] on div at bounding box center [784, 328] width 1568 height 657
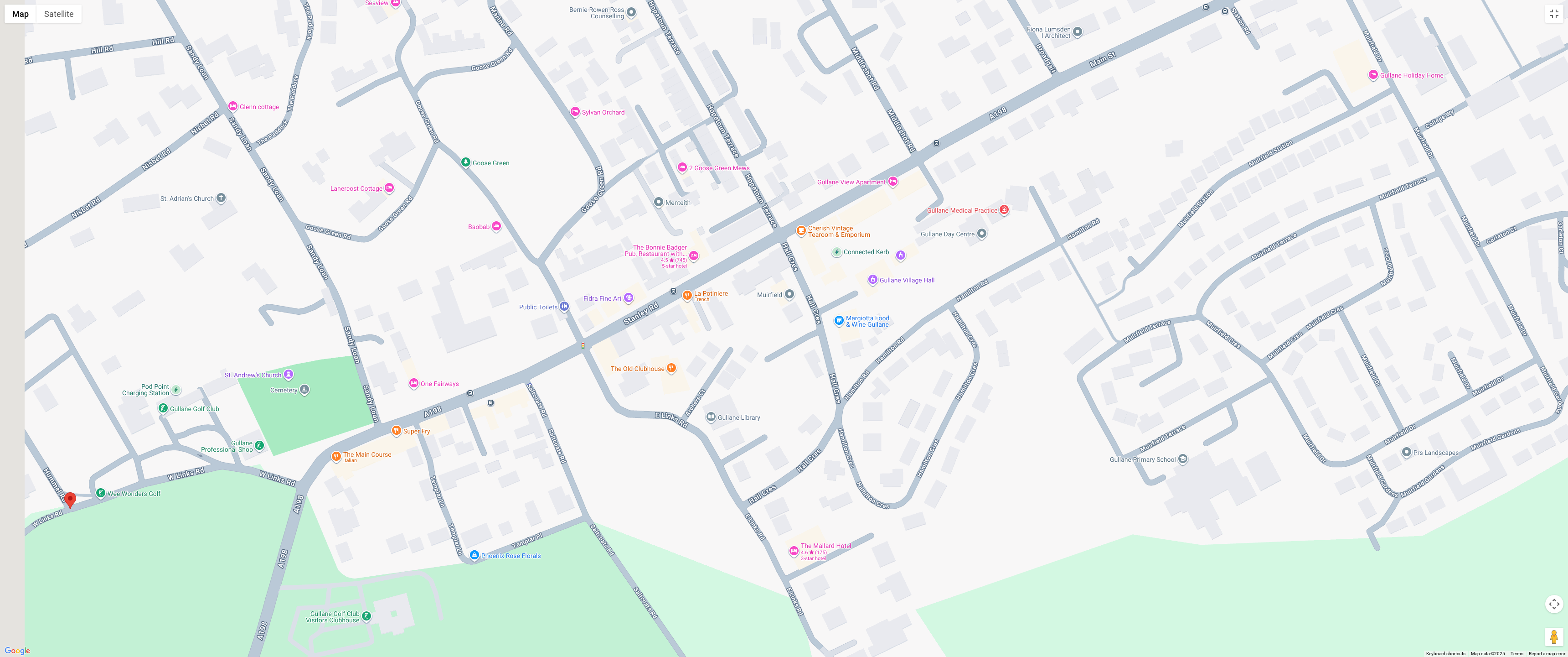
drag, startPoint x: 378, startPoint y: 414, endPoint x: 440, endPoint y: 385, distance: 68.4
click at [439, 387] on div at bounding box center [784, 328] width 1568 height 657
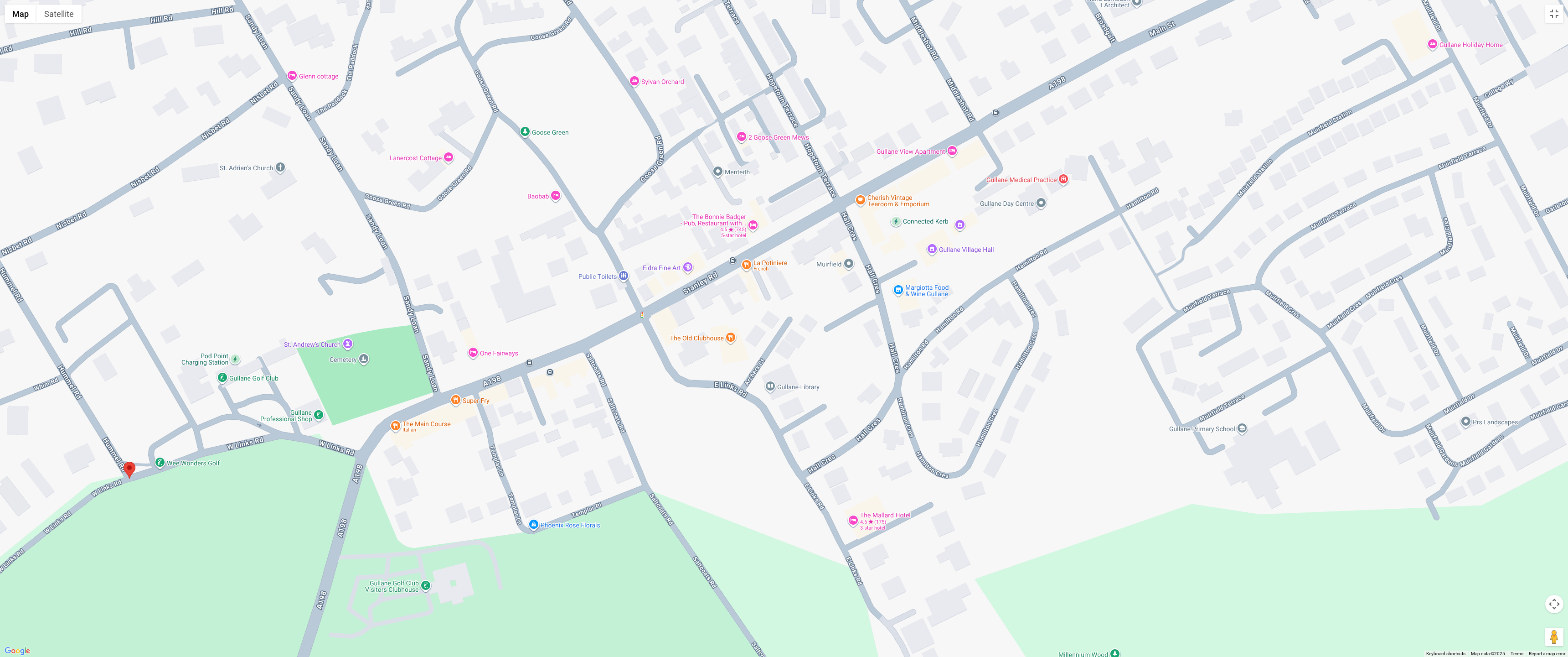
drag, startPoint x: 438, startPoint y: 364, endPoint x: 449, endPoint y: 350, distance: 17.8
click at [449, 350] on div at bounding box center [784, 328] width 1568 height 657
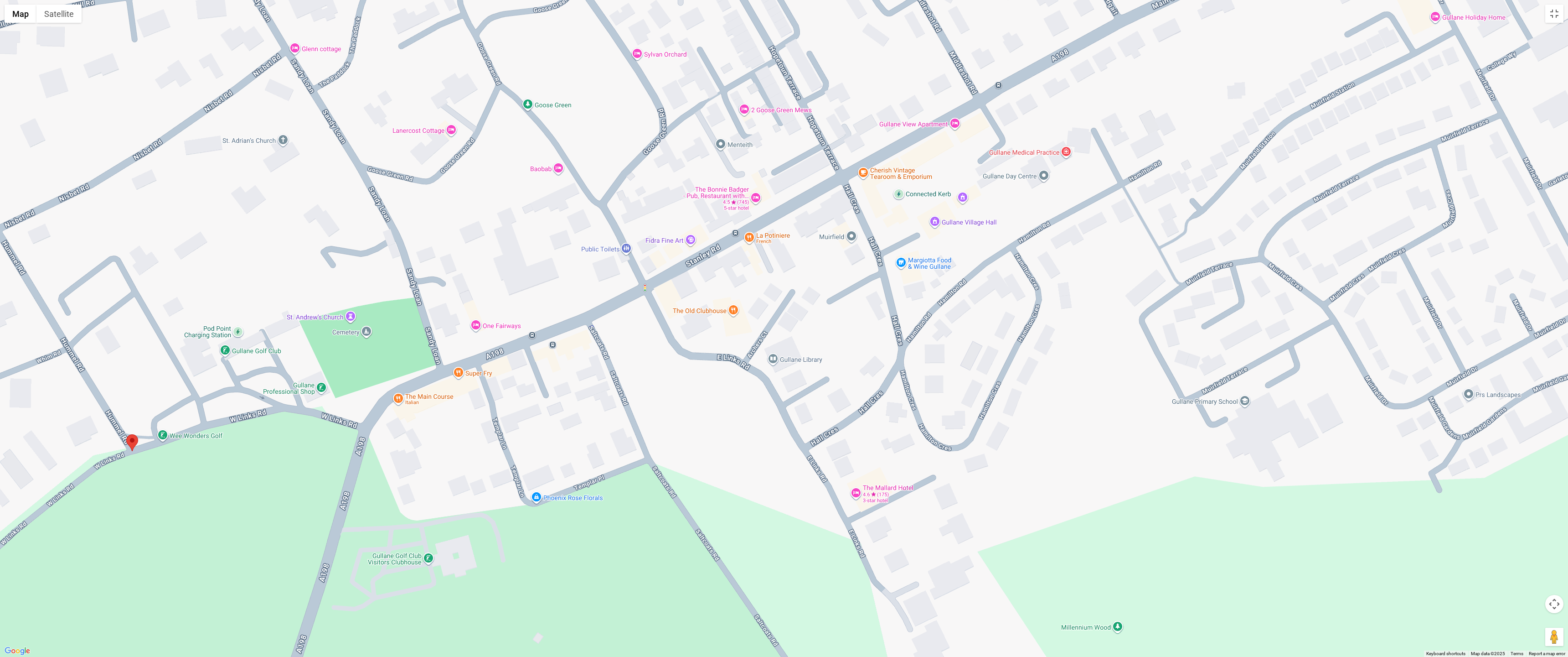
drag, startPoint x: 415, startPoint y: 467, endPoint x: 418, endPoint y: 438, distance: 29.2
click at [418, 438] on div at bounding box center [784, 328] width 1568 height 657
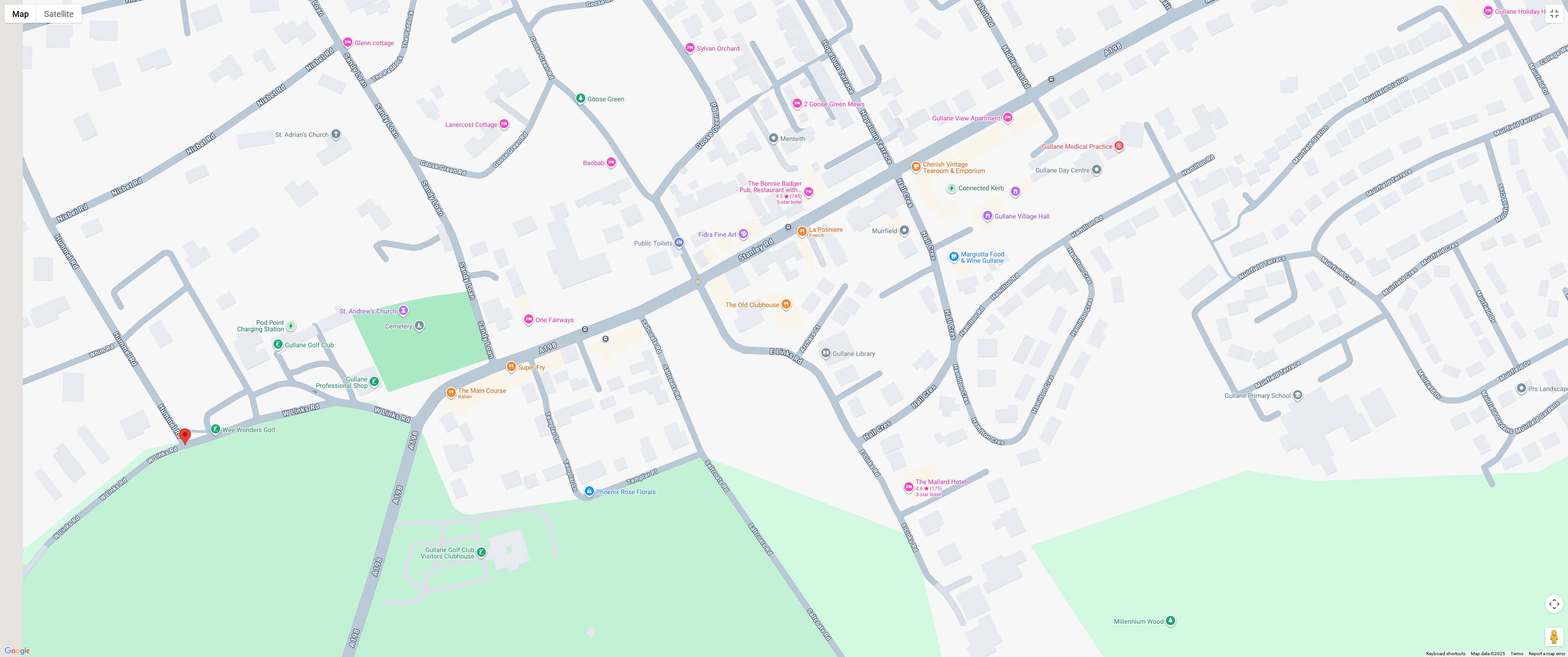
drag, startPoint x: 385, startPoint y: 345, endPoint x: 500, endPoint y: 332, distance: 115.7
click at [500, 332] on div at bounding box center [784, 328] width 1568 height 657
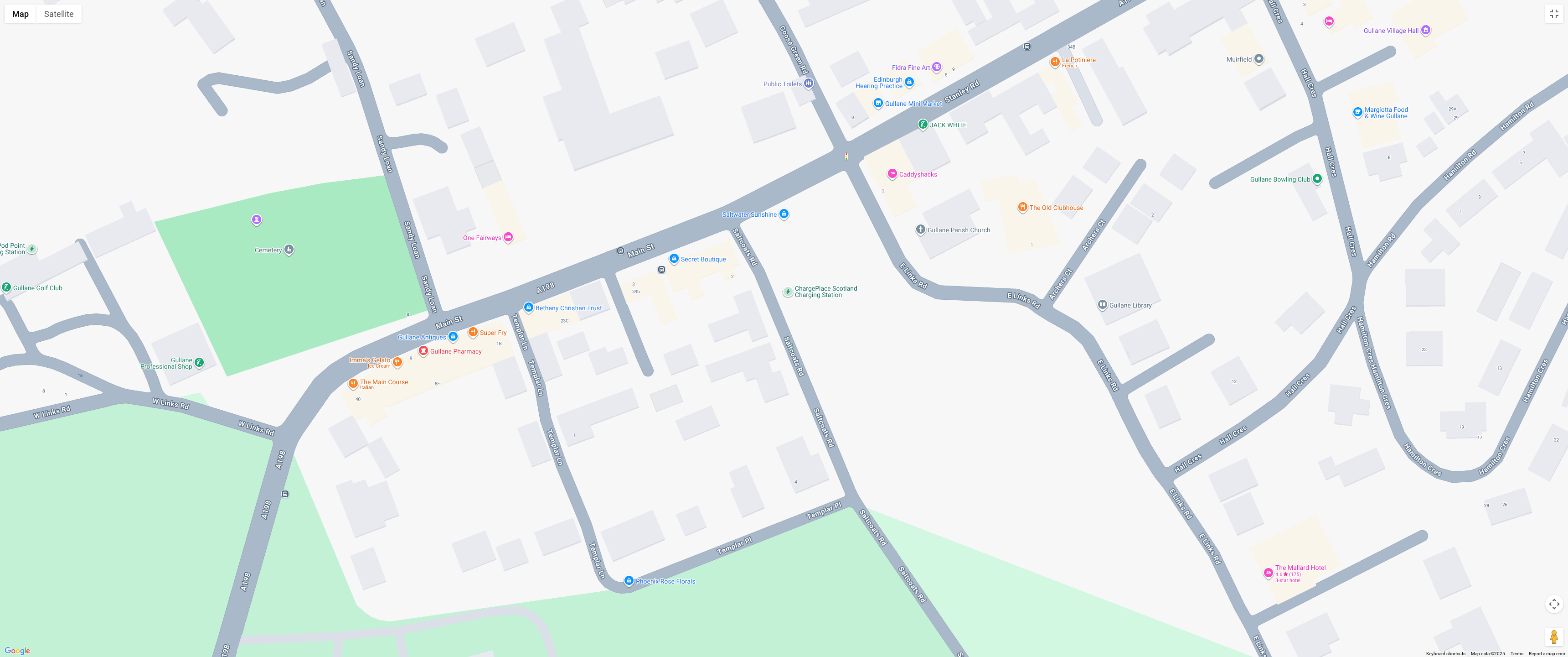
click at [395, 382] on div at bounding box center [784, 328] width 1568 height 657
click at [370, 346] on div "EH31 2AA" at bounding box center [342, 348] width 82 height 7
click at [371, 381] on div "The Main Course The Main Course [STREET_ADDRESS] View on Google Maps" at bounding box center [784, 328] width 1568 height 657
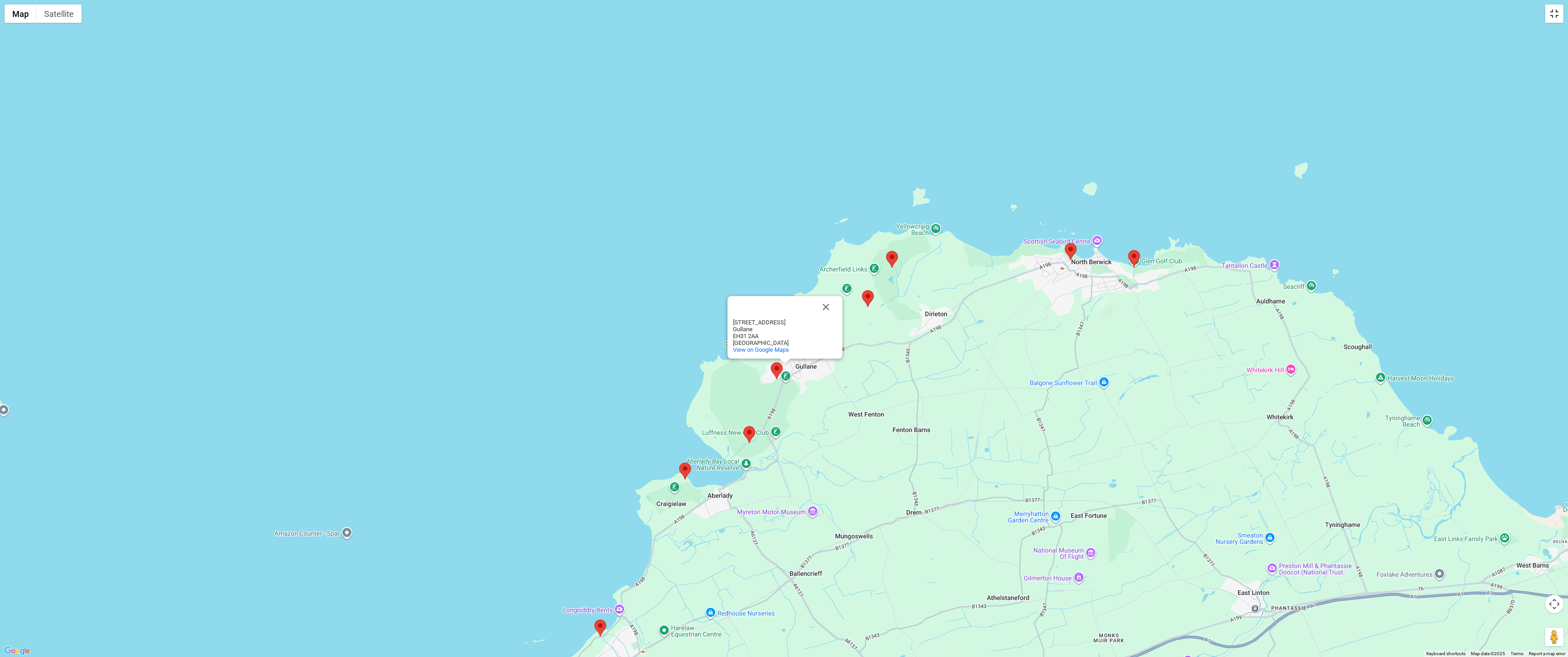
click at [772, 19] on button "Toggle fullscreen view" at bounding box center [1555, 14] width 19 height 19
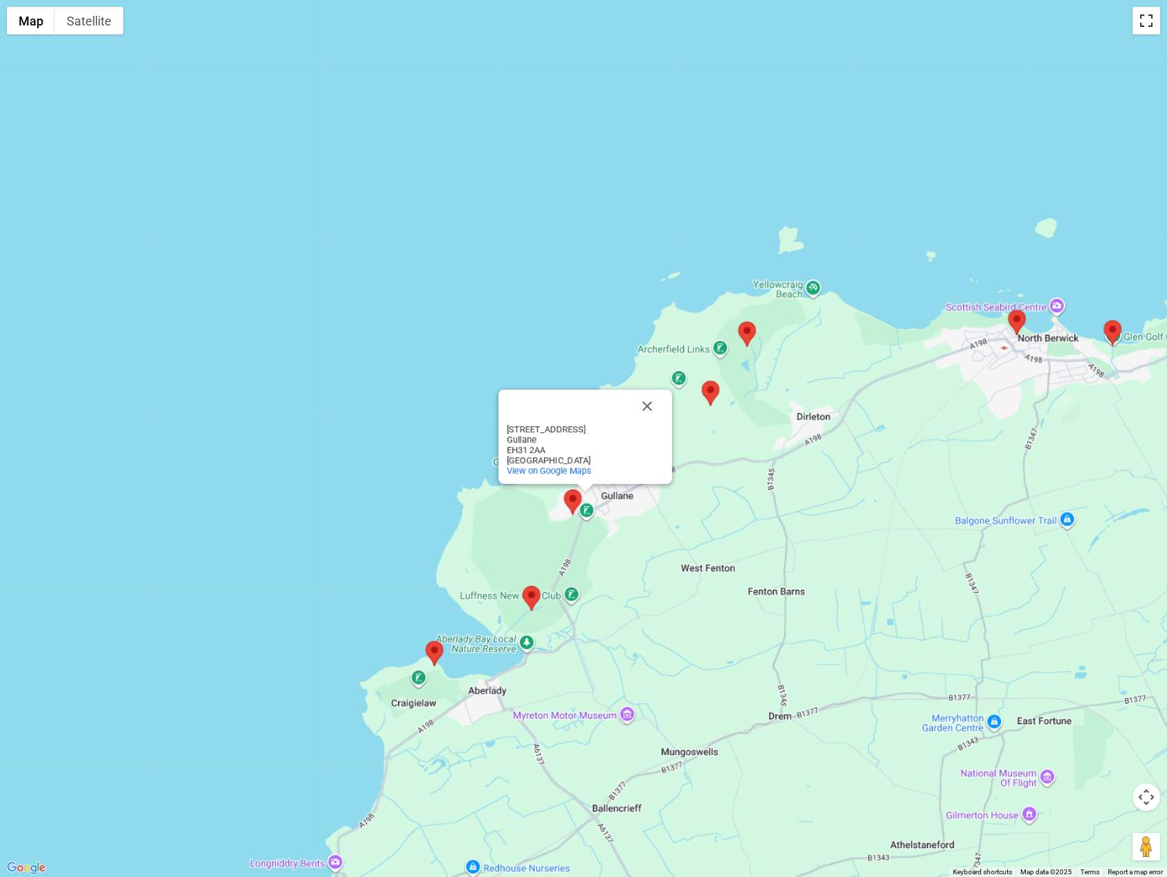
scroll to position [1791, 0]
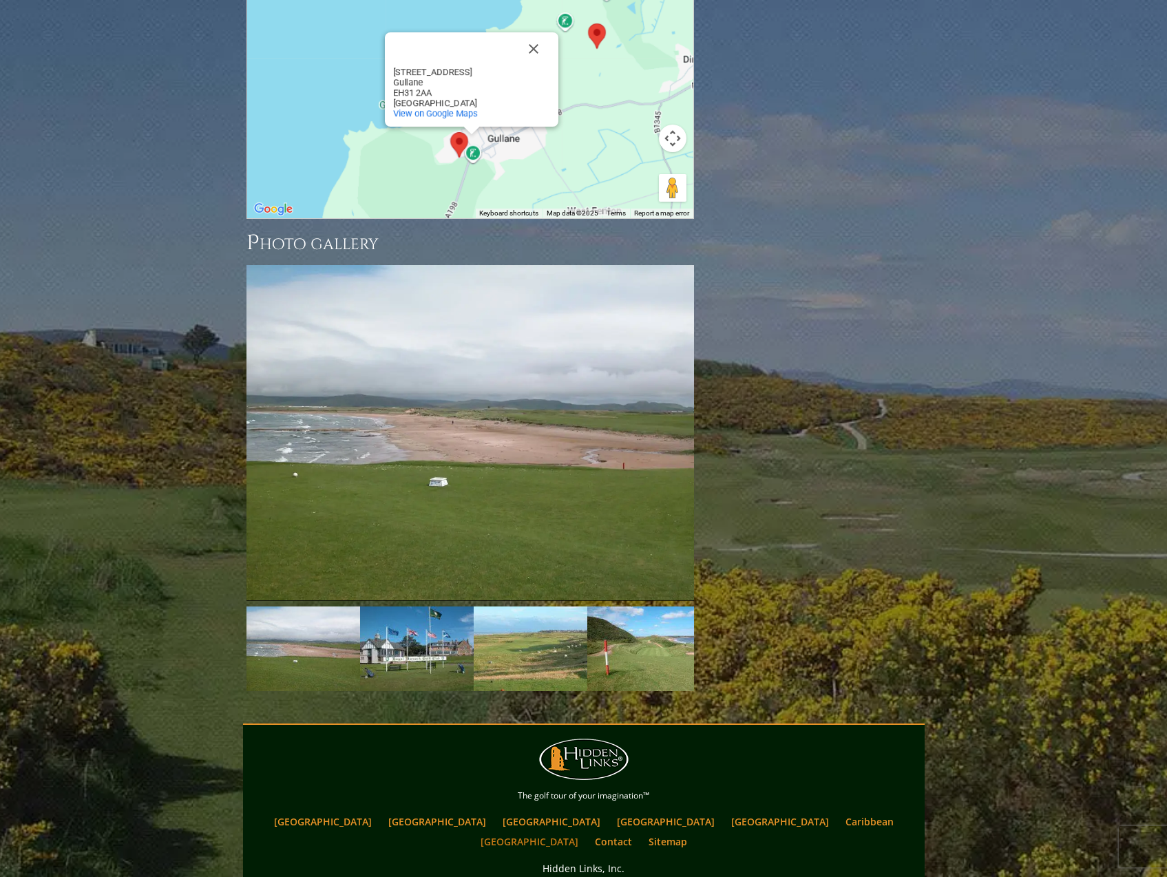
click at [585, 832] on link "[GEOGRAPHIC_DATA]" at bounding box center [530, 842] width 112 height 20
